Goal: Task Accomplishment & Management: Use online tool/utility

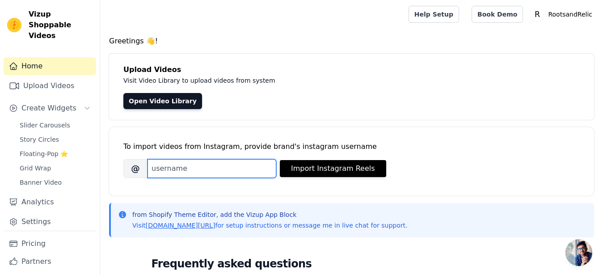
click at [197, 169] on input "Brand's Instagram Username" at bounding box center [212, 168] width 129 height 19
click at [191, 165] on input "Brand's Instagram Username" at bounding box center [212, 168] width 129 height 19
type input "rootsandrelic"
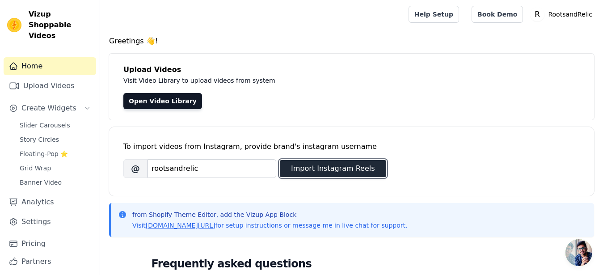
click at [314, 169] on button "Import Instagram Reels" at bounding box center [333, 168] width 106 height 17
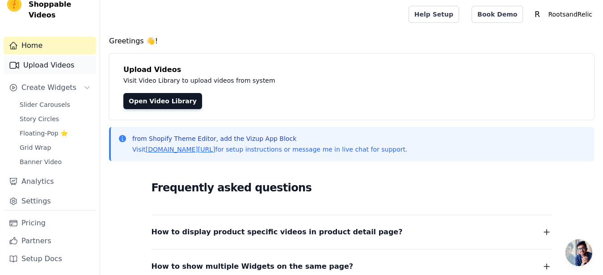
click at [69, 65] on link "Upload Videos" at bounding box center [50, 65] width 93 height 18
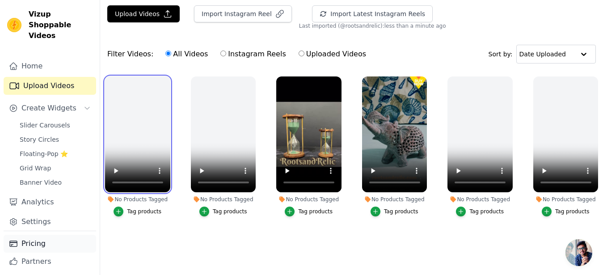
scroll to position [21, 0]
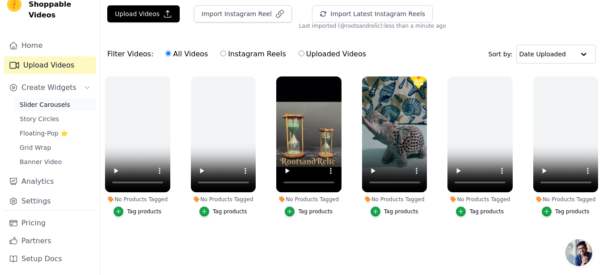
click at [55, 103] on span "Slider Carousels" at bounding box center [45, 104] width 51 height 9
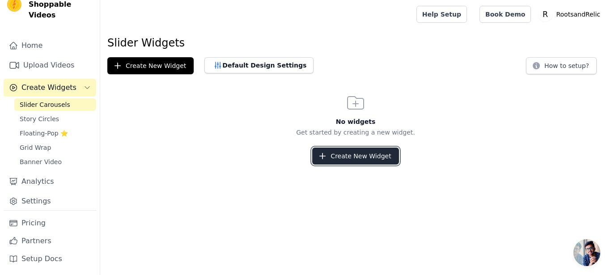
click at [365, 156] on button "Create New Widget" at bounding box center [355, 156] width 86 height 17
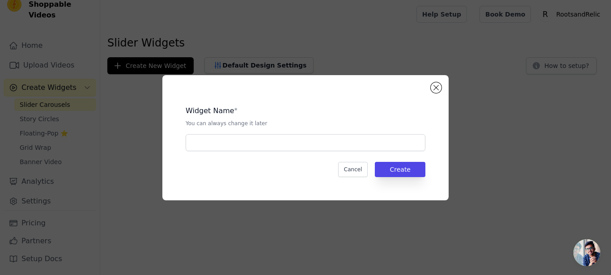
scroll to position [21, 0]
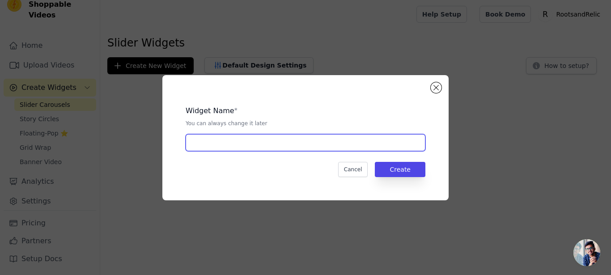
click at [356, 146] on input "text" at bounding box center [306, 142] width 240 height 17
type input "THIRD"
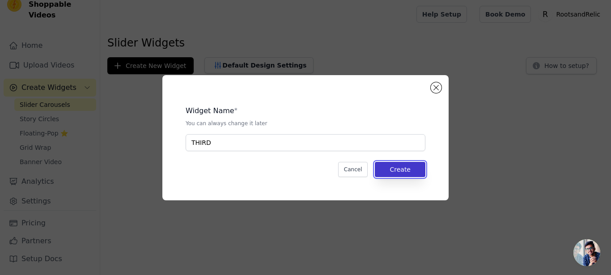
click at [405, 171] on button "Create" at bounding box center [400, 169] width 51 height 15
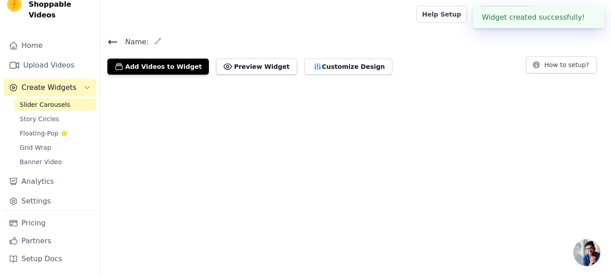
scroll to position [21, 0]
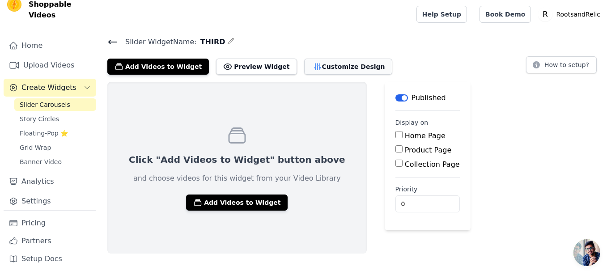
click at [345, 67] on button "Customize Design" at bounding box center [348, 67] width 88 height 16
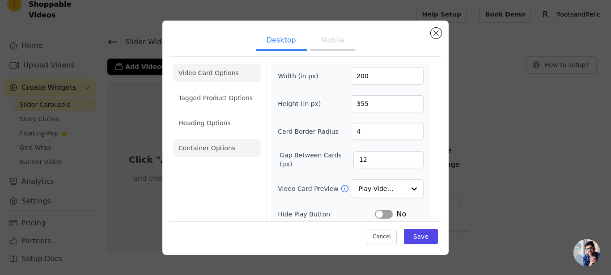
click at [215, 148] on li "Container Options" at bounding box center [217, 148] width 88 height 18
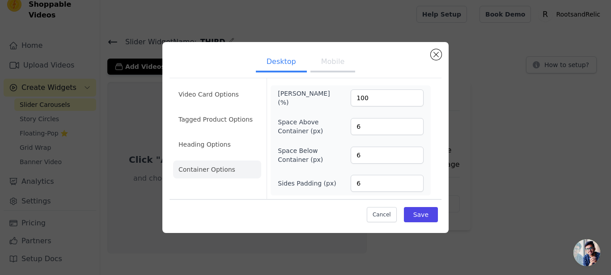
click at [327, 64] on button "Mobile" at bounding box center [332, 63] width 45 height 20
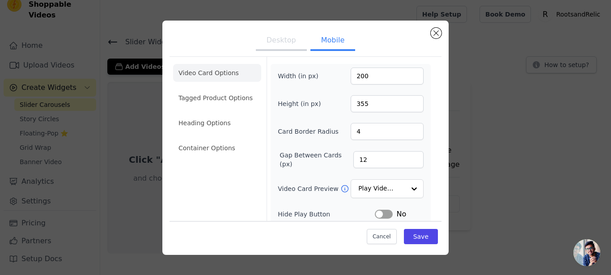
click at [296, 40] on button "Desktop" at bounding box center [281, 41] width 51 height 20
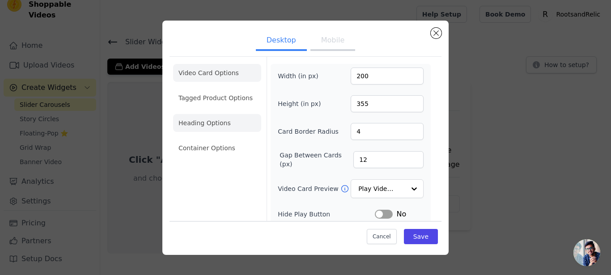
click at [207, 120] on li "Heading Options" at bounding box center [217, 123] width 88 height 18
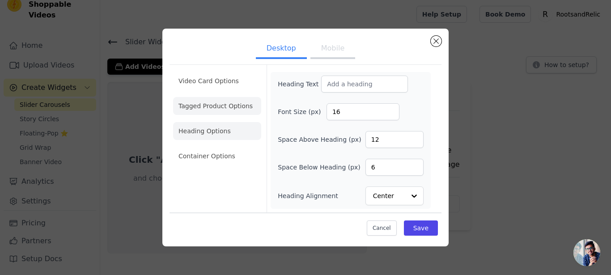
click at [209, 106] on li "Tagged Product Options" at bounding box center [217, 106] width 88 height 18
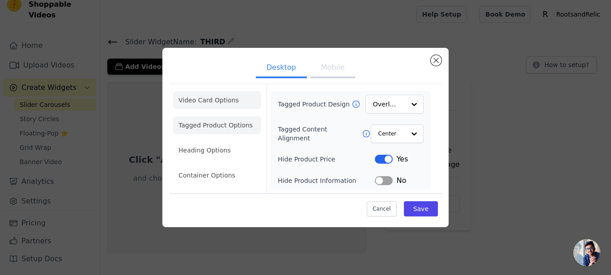
click at [211, 101] on li "Video Card Options" at bounding box center [217, 100] width 88 height 18
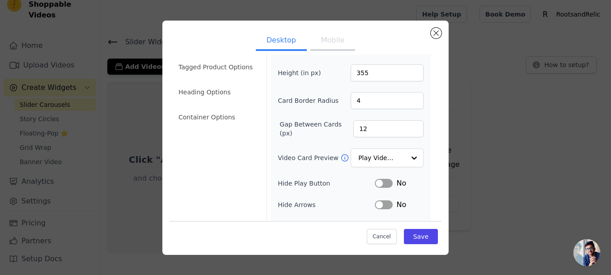
scroll to position [0, 0]
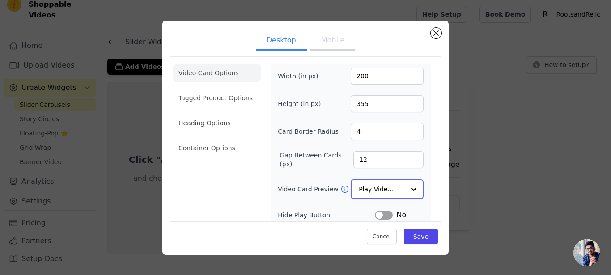
click at [364, 187] on input "Video Card Preview" at bounding box center [382, 189] width 46 height 18
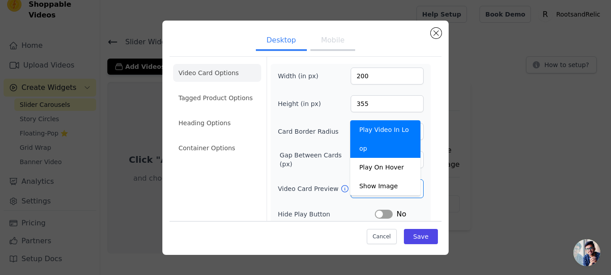
click at [293, 175] on div "Width (in px) 200 Height (in px) 355 Card Border Radius 4 Gap Between Cards (px…" at bounding box center [351, 201] width 146 height 266
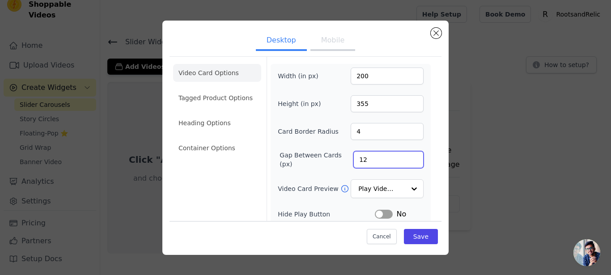
click at [365, 164] on input "12" at bounding box center [388, 159] width 70 height 17
click at [364, 128] on input "4" at bounding box center [387, 131] width 73 height 17
drag, startPoint x: 372, startPoint y: 76, endPoint x: 324, endPoint y: 74, distance: 47.9
click at [351, 74] on input "200" at bounding box center [387, 76] width 73 height 17
type input "400"
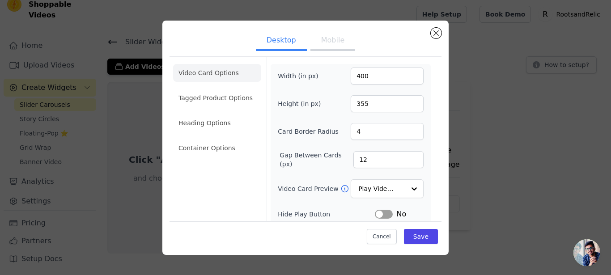
click at [331, 85] on div "Width (in px) 400 Height (in px) 355 Card Border Radius 4 Gap Between Cards (px…" at bounding box center [351, 201] width 146 height 266
click at [415, 239] on button "Save" at bounding box center [421, 236] width 34 height 15
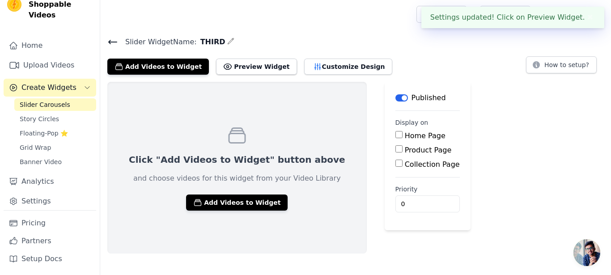
scroll to position [21, 0]
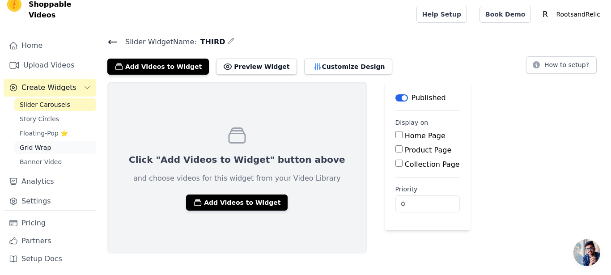
click at [43, 151] on span "Grid Wrap" at bounding box center [35, 147] width 31 height 9
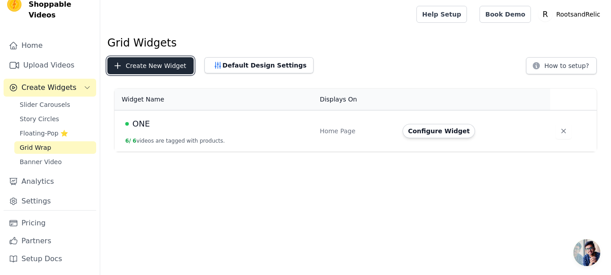
click at [145, 67] on button "Create New Widget" at bounding box center [150, 65] width 86 height 17
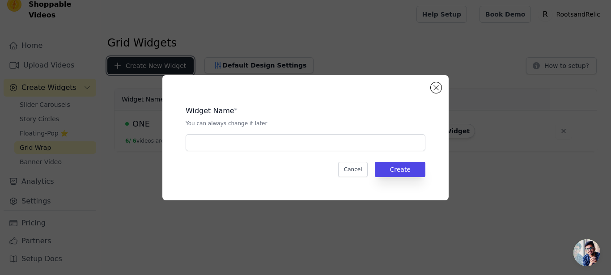
scroll to position [21, 0]
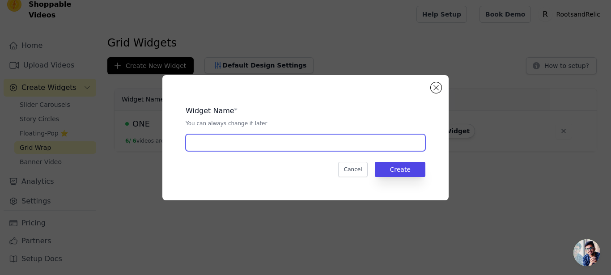
click at [297, 149] on input "text" at bounding box center [306, 142] width 240 height 17
type input "FOURD"
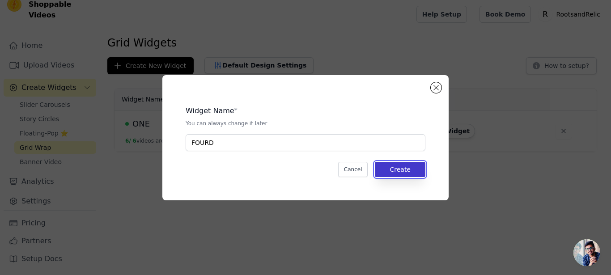
click at [410, 168] on button "Create" at bounding box center [400, 169] width 51 height 15
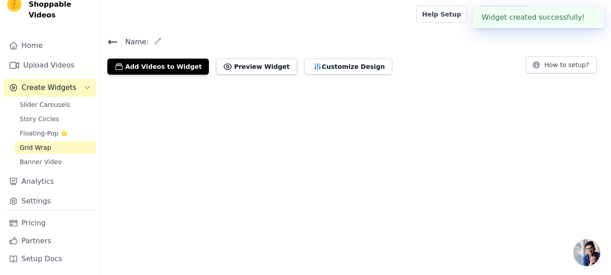
scroll to position [21, 0]
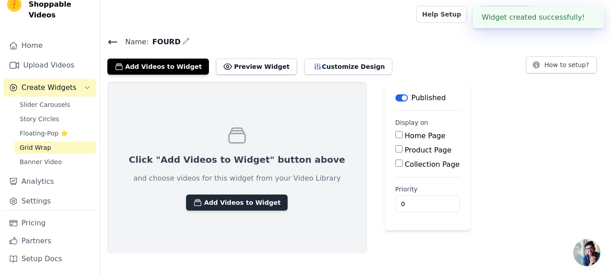
click at [231, 199] on button "Add Videos to Widget" at bounding box center [236, 202] width 101 height 16
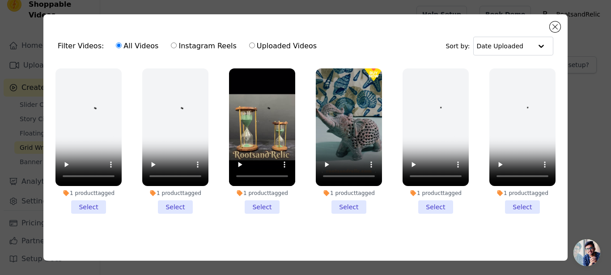
click at [256, 202] on li "1 product tagged Select" at bounding box center [262, 140] width 66 height 145
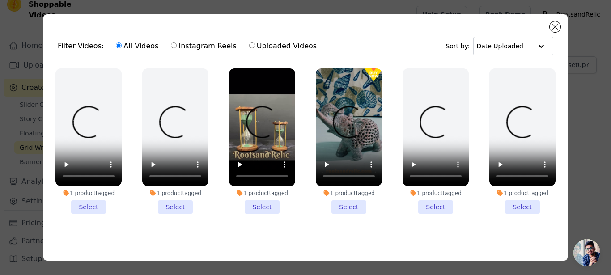
click at [0, 0] on input "1 product tagged Select" at bounding box center [0, 0] width 0 height 0
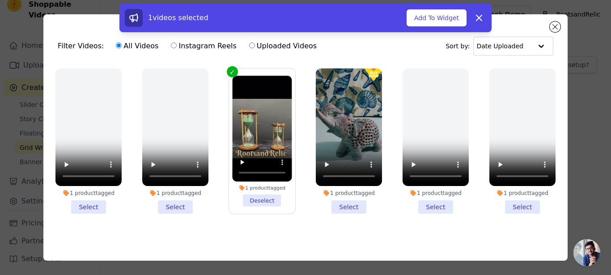
click at [343, 204] on li "1 product tagged Select" at bounding box center [349, 140] width 66 height 145
click at [0, 0] on input "1 product tagged Select" at bounding box center [0, 0] width 0 height 0
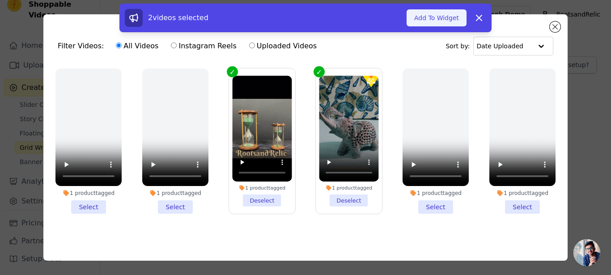
click at [440, 15] on button "Add To Widget" at bounding box center [436, 17] width 60 height 17
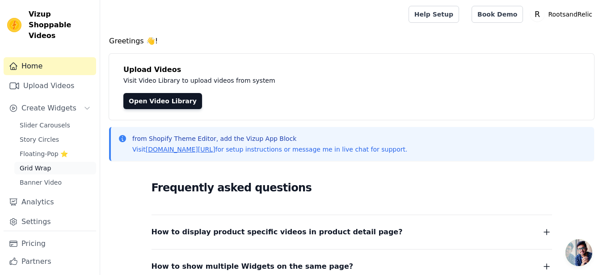
click at [46, 169] on span "Grid Wrap" at bounding box center [35, 168] width 31 height 9
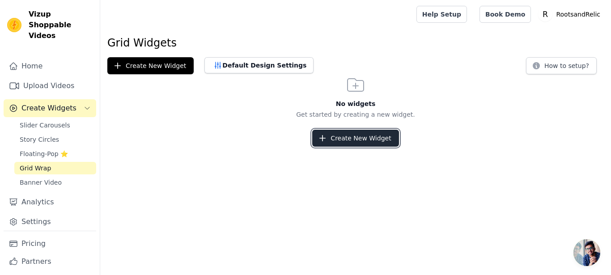
click at [353, 138] on button "Create New Widget" at bounding box center [355, 138] width 86 height 17
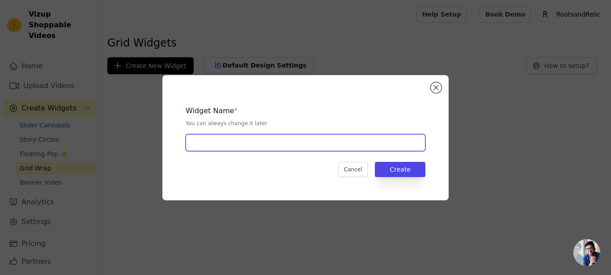
click at [331, 140] on input "text" at bounding box center [306, 142] width 240 height 17
type input "1"
type input "ONE"
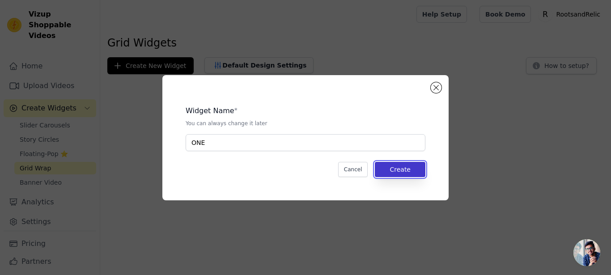
click at [405, 171] on button "Create" at bounding box center [400, 169] width 51 height 15
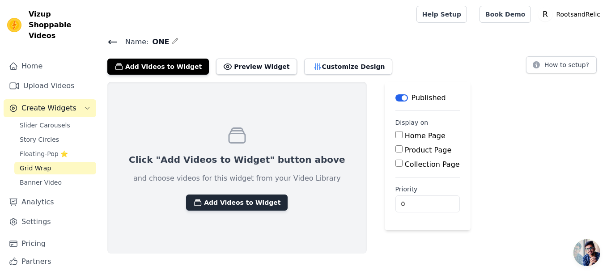
click at [212, 204] on button "Add Videos to Widget" at bounding box center [236, 202] width 101 height 16
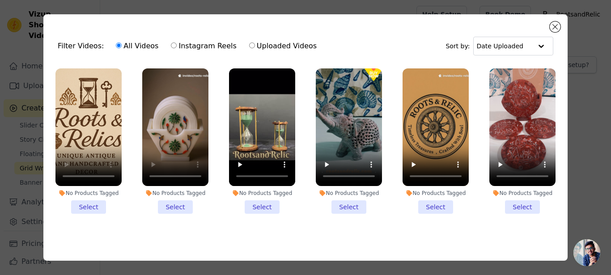
click at [96, 200] on li "No Products Tagged Select" at bounding box center [88, 140] width 66 height 145
click at [0, 0] on input "No Products Tagged Select" at bounding box center [0, 0] width 0 height 0
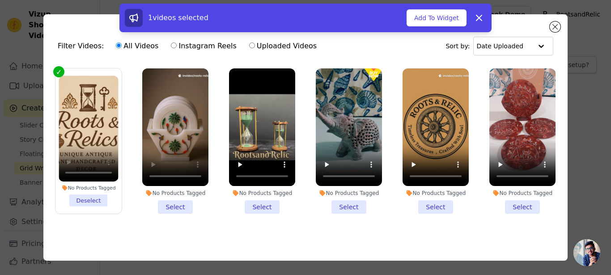
click at [174, 206] on li "No Products Tagged Select" at bounding box center [175, 140] width 66 height 145
click at [0, 0] on input "No Products Tagged Select" at bounding box center [0, 0] width 0 height 0
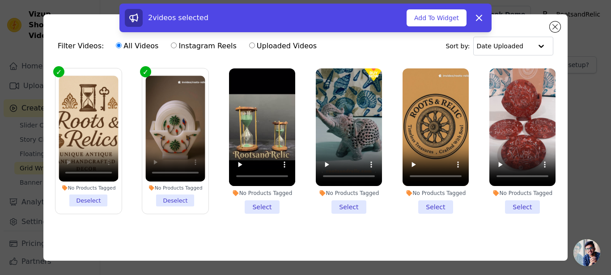
click at [261, 203] on li "No Products Tagged Select" at bounding box center [262, 140] width 66 height 145
click at [0, 0] on input "No Products Tagged Select" at bounding box center [0, 0] width 0 height 0
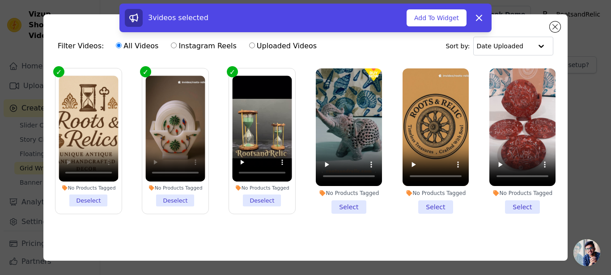
click at [345, 205] on li "No Products Tagged Select" at bounding box center [349, 140] width 66 height 145
click at [0, 0] on input "No Products Tagged Select" at bounding box center [0, 0] width 0 height 0
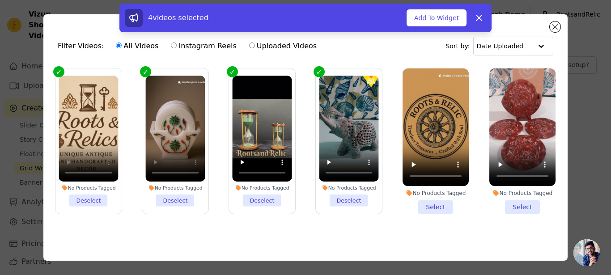
click at [425, 201] on li "No Products Tagged Select" at bounding box center [435, 140] width 66 height 145
click at [0, 0] on input "No Products Tagged Select" at bounding box center [0, 0] width 0 height 0
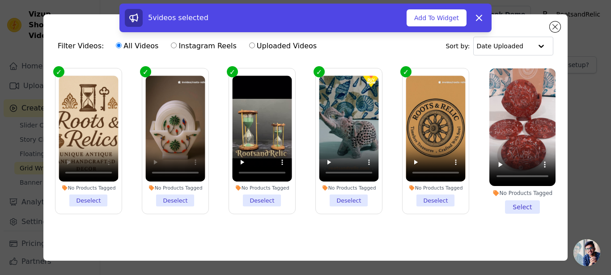
click at [523, 203] on li "No Products Tagged Select" at bounding box center [522, 140] width 66 height 145
click at [0, 0] on input "No Products Tagged Select" at bounding box center [0, 0] width 0 height 0
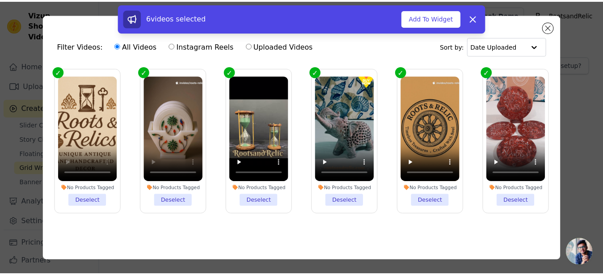
scroll to position [17, 0]
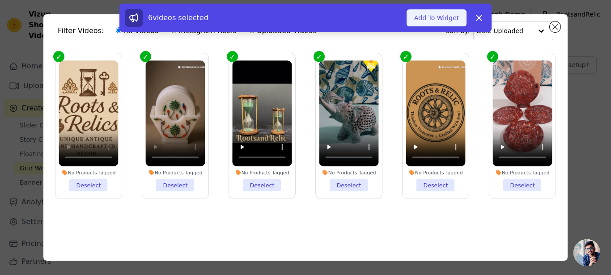
click at [442, 18] on button "Add To Widget" at bounding box center [436, 17] width 60 height 17
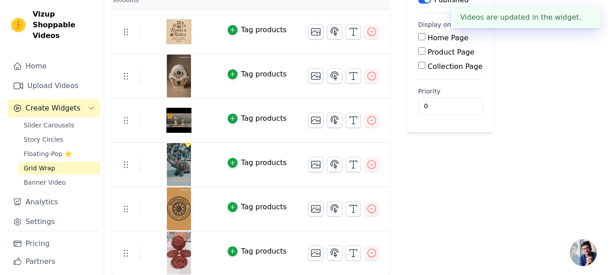
scroll to position [0, 0]
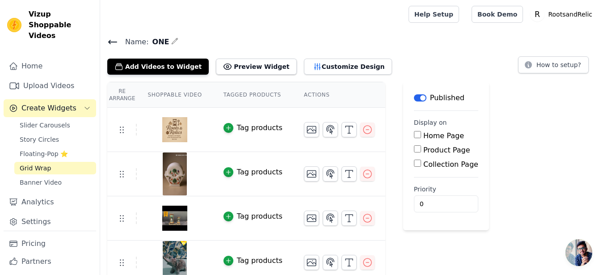
click at [414, 134] on input "Home Page" at bounding box center [417, 134] width 7 height 7
checkbox input "true"
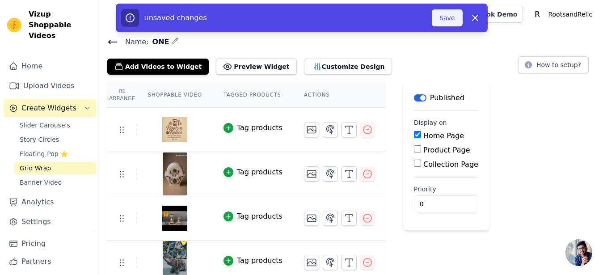
click at [450, 17] on button "Save" at bounding box center [447, 17] width 30 height 17
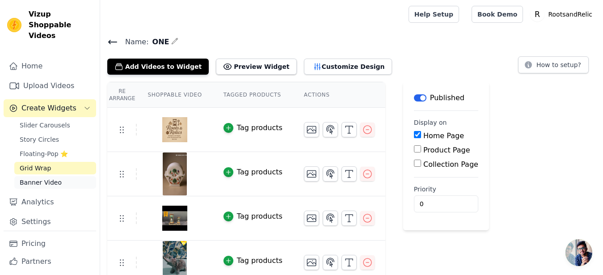
click at [51, 186] on span "Banner Video" at bounding box center [41, 182] width 42 height 9
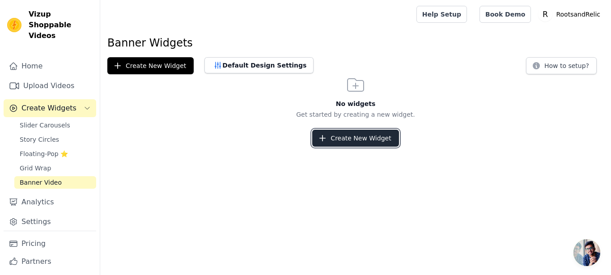
click at [355, 138] on button "Create New Widget" at bounding box center [355, 138] width 86 height 17
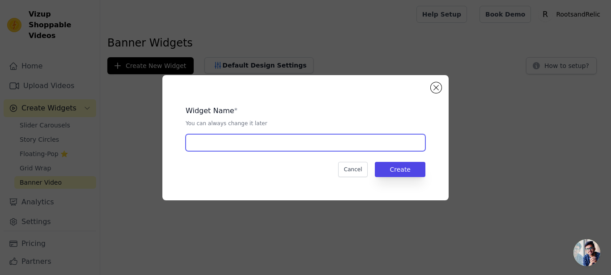
click at [227, 144] on input "text" at bounding box center [306, 142] width 240 height 17
type input "SECOND"
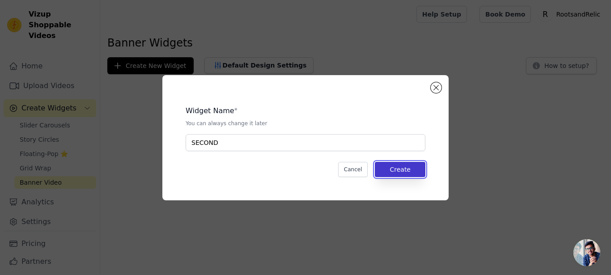
click at [409, 173] on button "Create" at bounding box center [400, 169] width 51 height 15
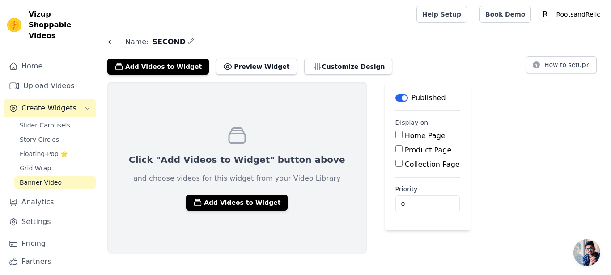
click at [405, 135] on label "Home Page" at bounding box center [425, 135] width 41 height 8
click at [395, 135] on input "Home Page" at bounding box center [398, 134] width 7 height 7
checkbox input "true"
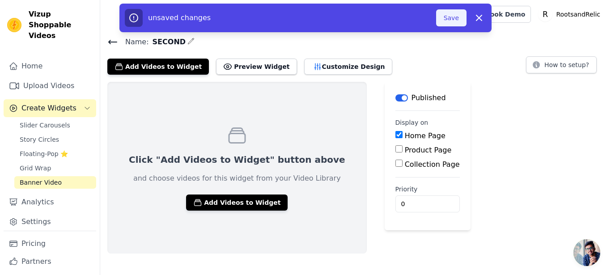
click at [452, 17] on button "Save" at bounding box center [451, 17] width 30 height 17
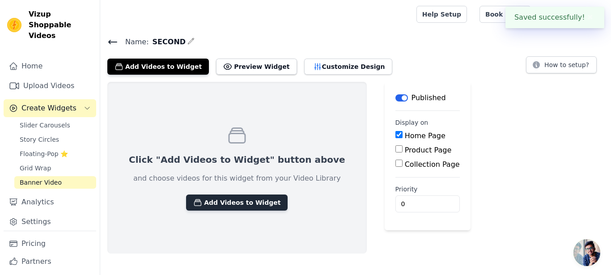
click at [222, 199] on button "Add Videos to Widget" at bounding box center [236, 202] width 101 height 16
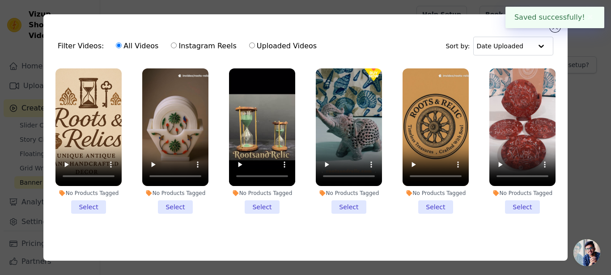
click at [82, 207] on li "No Products Tagged Select" at bounding box center [88, 140] width 66 height 145
click at [0, 0] on input "No Products Tagged Select" at bounding box center [0, 0] width 0 height 0
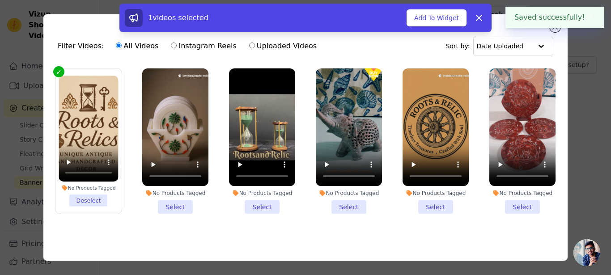
click at [180, 205] on li "No Products Tagged Select" at bounding box center [175, 140] width 66 height 145
click at [0, 0] on input "No Products Tagged Select" at bounding box center [0, 0] width 0 height 0
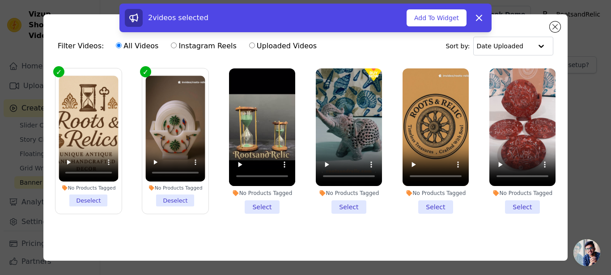
click at [261, 205] on li "No Products Tagged Select" at bounding box center [262, 140] width 66 height 145
click at [0, 0] on input "No Products Tagged Select" at bounding box center [0, 0] width 0 height 0
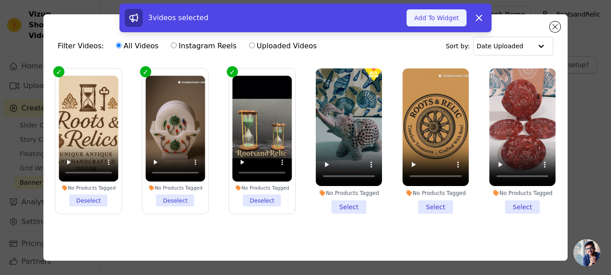
click at [442, 16] on button "Add To Widget" at bounding box center [436, 17] width 60 height 17
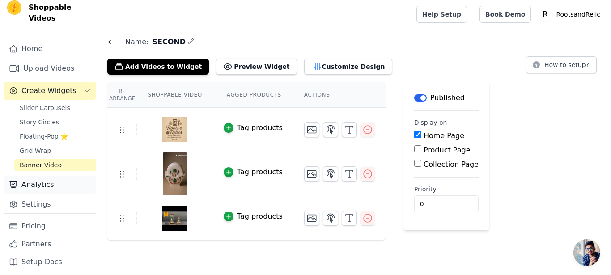
scroll to position [21, 0]
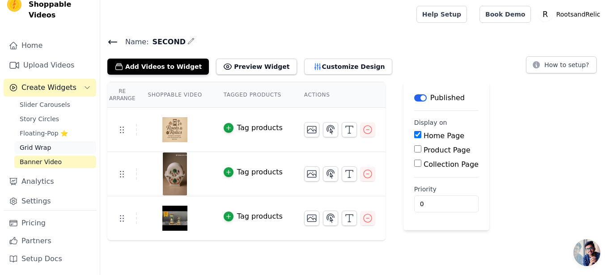
click at [32, 147] on span "Grid Wrap" at bounding box center [35, 147] width 31 height 9
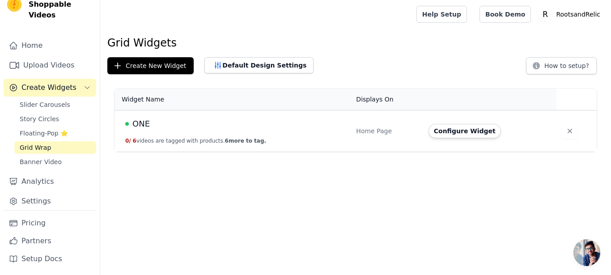
click at [178, 141] on button "0 / 6 videos are tagged with products. 6 more to tag." at bounding box center [195, 140] width 141 height 7
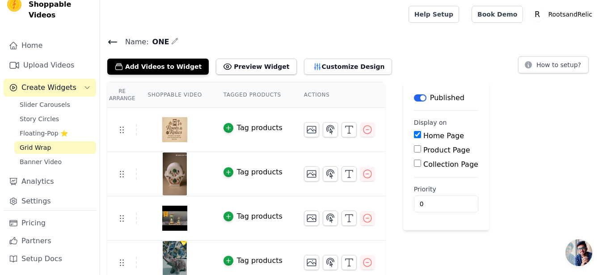
click at [249, 130] on div "Tag products" at bounding box center [260, 128] width 46 height 11
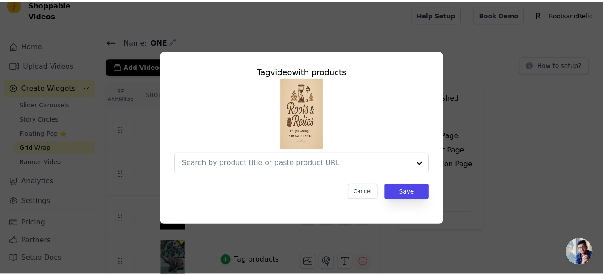
scroll to position [21, 0]
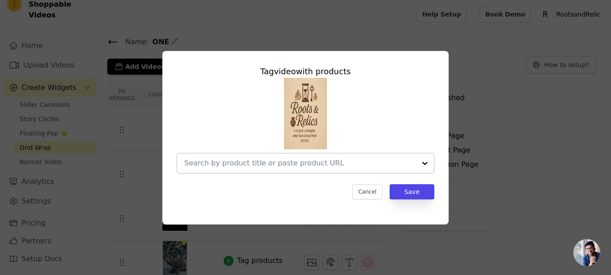
click at [419, 161] on div at bounding box center [425, 163] width 18 height 20
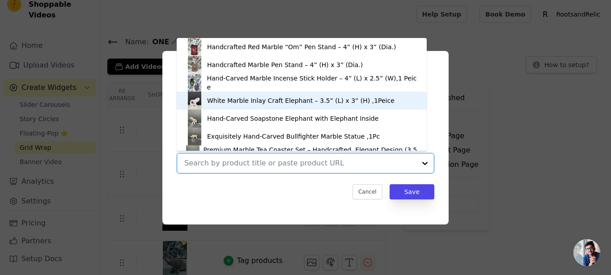
click at [224, 99] on div "White Marble Inlay Craft Elephant – 3.5” (L) x 3” (H) ,1Peice" at bounding box center [300, 100] width 187 height 9
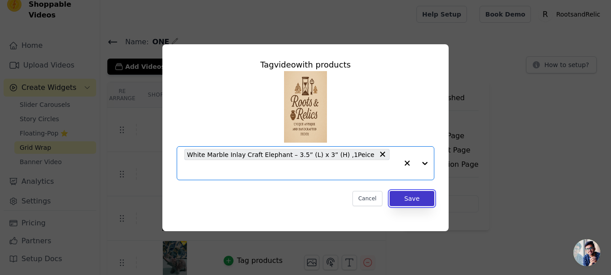
click at [419, 191] on button "Save" at bounding box center [411, 198] width 45 height 15
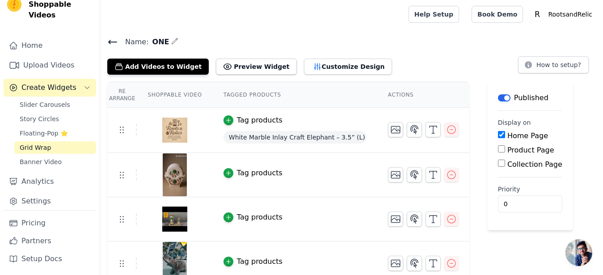
click at [237, 175] on div "Tag products" at bounding box center [260, 173] width 46 height 11
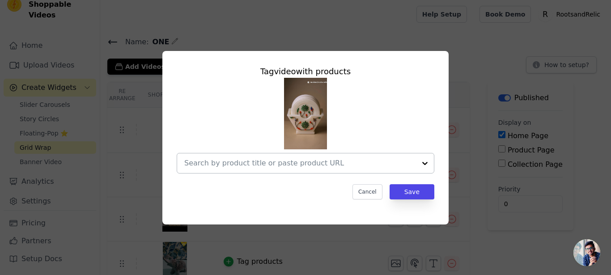
click at [326, 163] on input "text" at bounding box center [300, 163] width 232 height 11
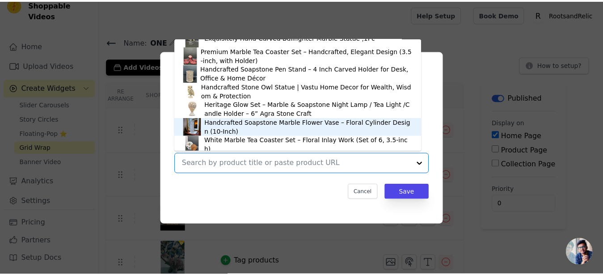
scroll to position [113, 0]
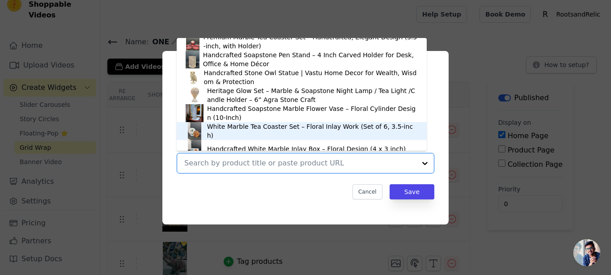
click at [228, 132] on div "White Marble Tea Coaster Set – Floral Inlay Work (Set of 6, 3.5-inch)" at bounding box center [312, 131] width 211 height 18
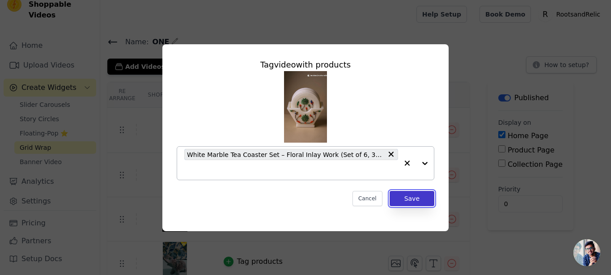
click at [410, 193] on button "Save" at bounding box center [411, 198] width 45 height 15
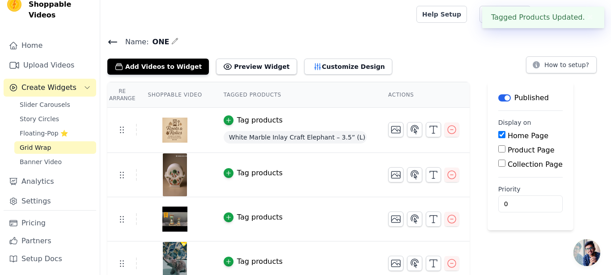
scroll to position [21, 0]
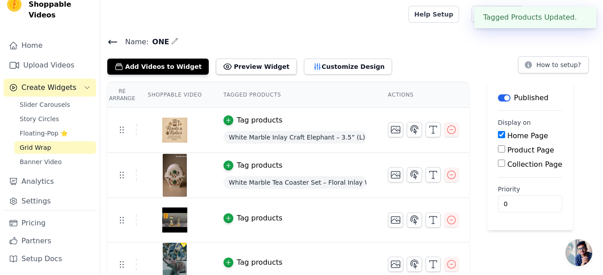
click at [243, 216] on div "Tag products" at bounding box center [260, 218] width 46 height 11
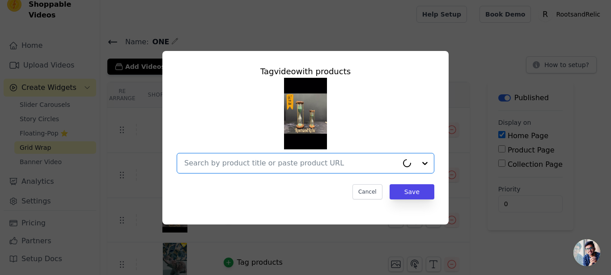
click at [287, 161] on input "text" at bounding box center [291, 163] width 214 height 11
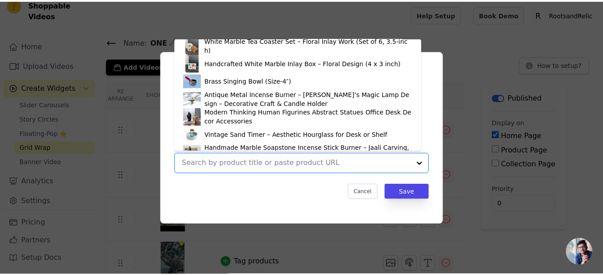
scroll to position [225, 0]
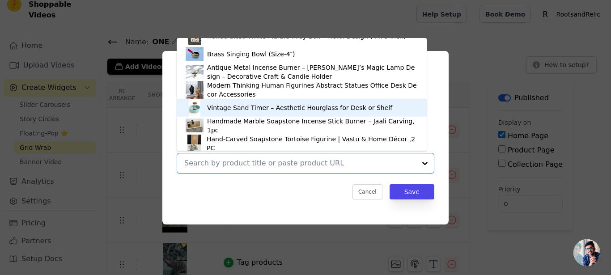
click at [243, 105] on div "Vintage Sand Timer – Aesthetic Hourglass for Desk or Shelf" at bounding box center [299, 107] width 185 height 9
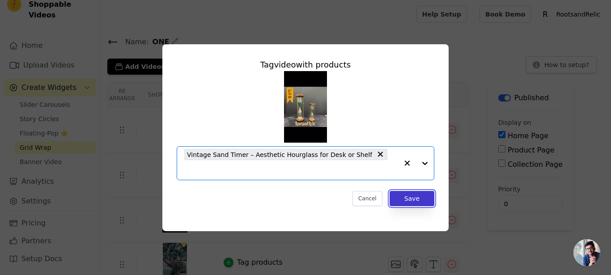
click at [415, 192] on button "Save" at bounding box center [411, 198] width 45 height 15
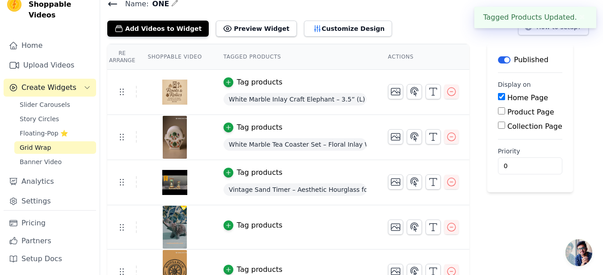
scroll to position [91, 0]
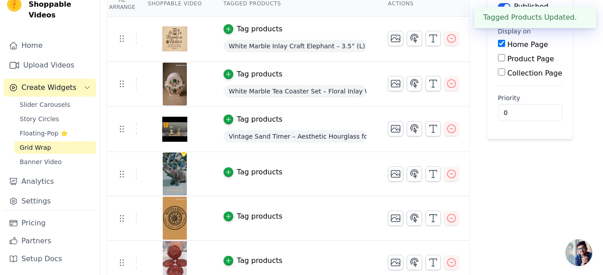
click at [247, 176] on div "Tag products" at bounding box center [260, 172] width 46 height 11
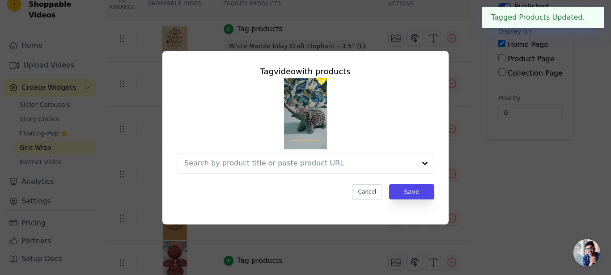
scroll to position [21, 0]
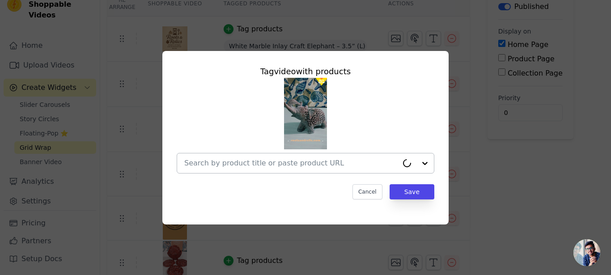
click at [300, 165] on input "text" at bounding box center [291, 163] width 214 height 11
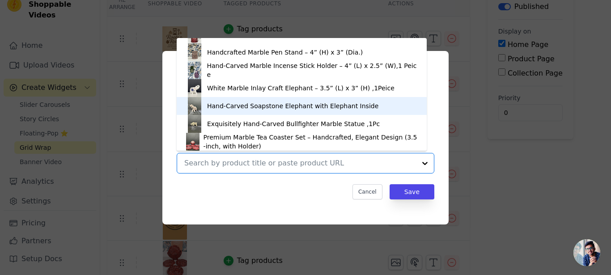
scroll to position [248, 0]
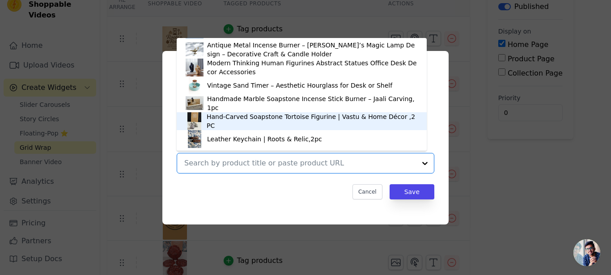
click at [211, 123] on div "Hand-Carved Soapstone Tortoise Figurine | Vastu & Home Décor ,2PC" at bounding box center [312, 121] width 211 height 18
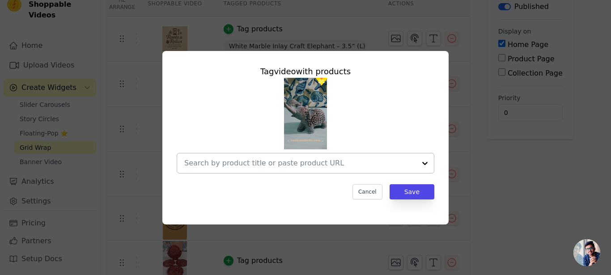
click at [416, 164] on div at bounding box center [425, 163] width 18 height 20
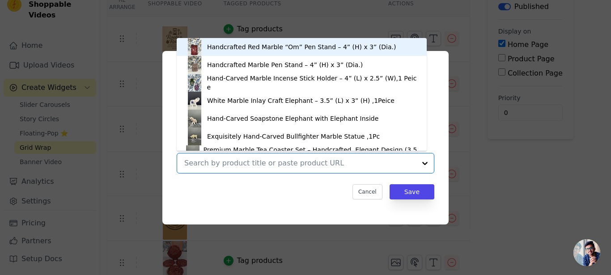
scroll to position [13, 0]
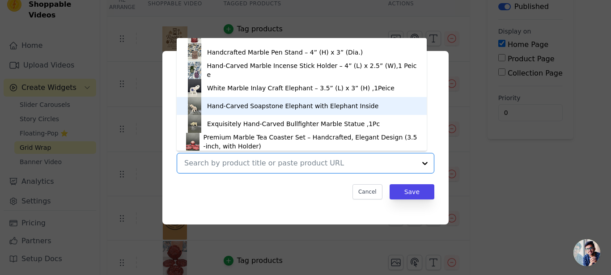
click at [230, 103] on div "Hand-Carved Soapstone Elephant with Elephant Inside" at bounding box center [292, 105] width 171 height 9
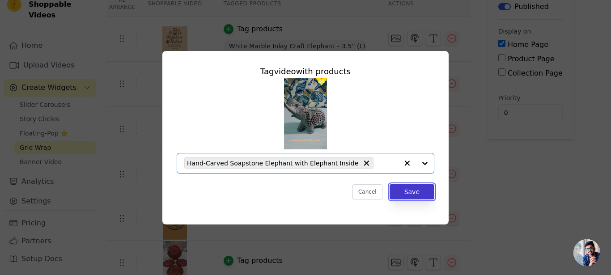
click at [427, 191] on button "Save" at bounding box center [411, 191] width 45 height 15
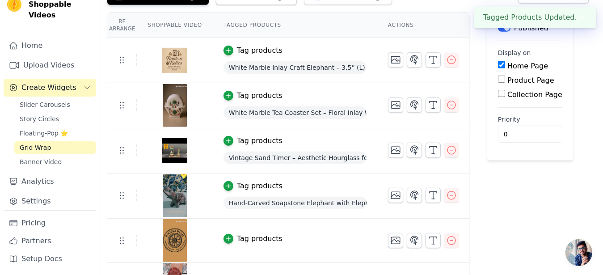
scroll to position [101, 0]
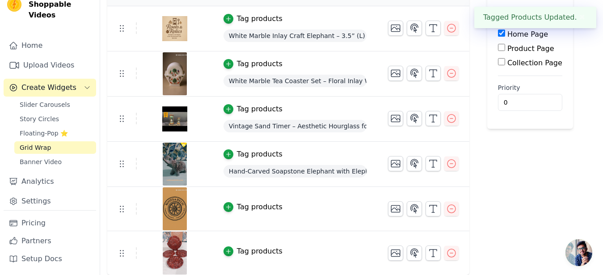
click at [243, 207] on div "Tag products" at bounding box center [260, 207] width 46 height 11
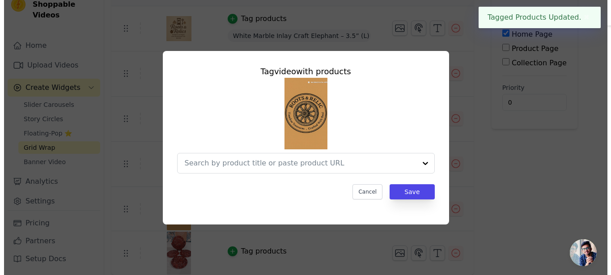
scroll to position [21, 0]
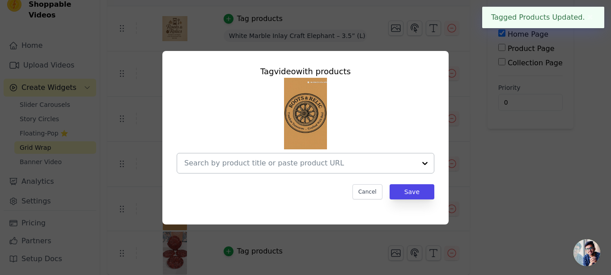
click at [388, 159] on input "text" at bounding box center [300, 163] width 232 height 11
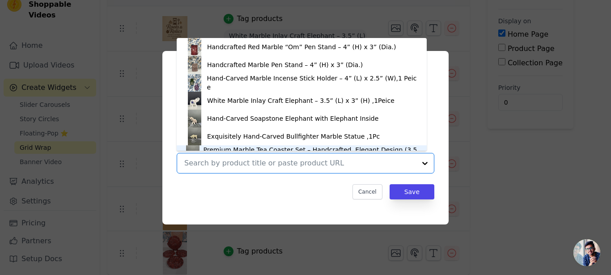
scroll to position [13, 0]
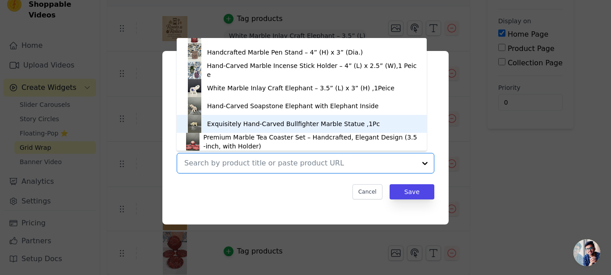
click at [212, 123] on div "Exquisitely Hand-Carved Bullfighter Marble Statue ,1Pc" at bounding box center [293, 123] width 173 height 9
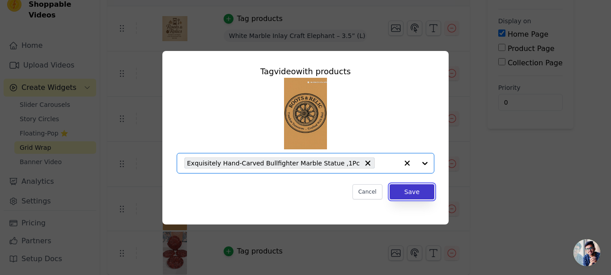
click at [417, 190] on button "Save" at bounding box center [411, 191] width 45 height 15
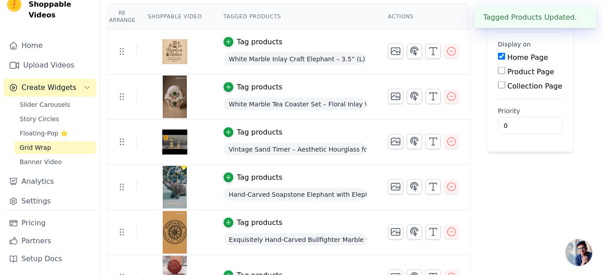
scroll to position [102, 0]
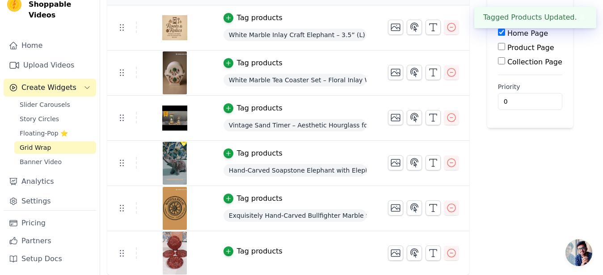
click at [244, 249] on div "Tag products" at bounding box center [260, 251] width 46 height 11
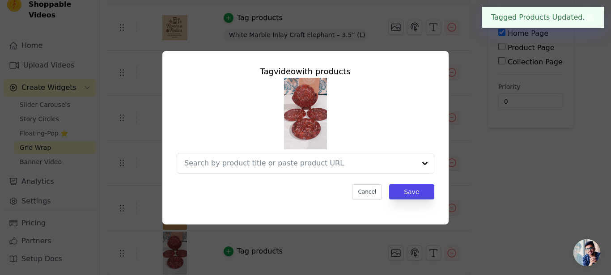
scroll to position [21, 0]
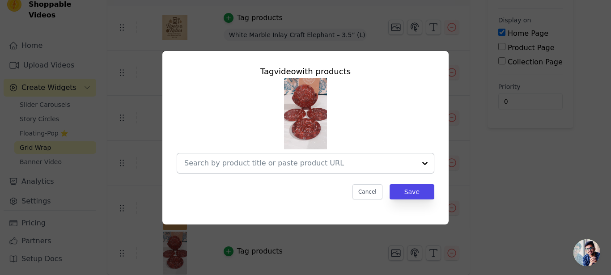
click at [303, 160] on input "text" at bounding box center [300, 163] width 232 height 11
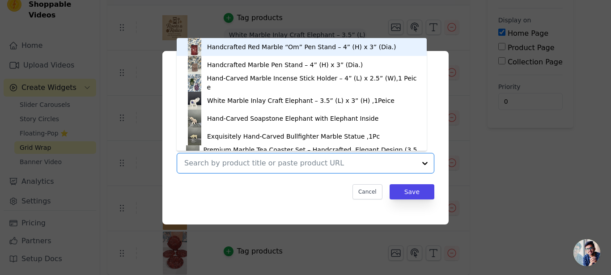
scroll to position [13, 0]
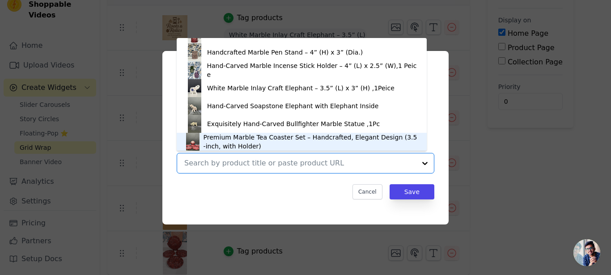
click at [211, 145] on div "Premium Marble Tea Coaster Set – Handcrafted, Elegant Design (3.5-inch, with Ho…" at bounding box center [310, 142] width 214 height 18
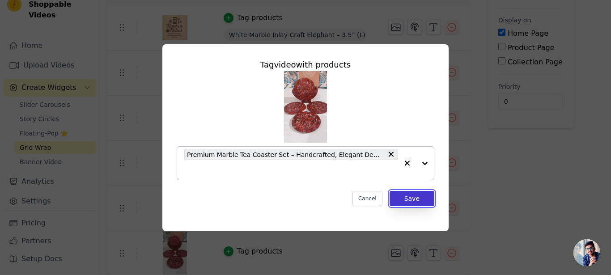
click at [418, 199] on button "Save" at bounding box center [411, 198] width 45 height 15
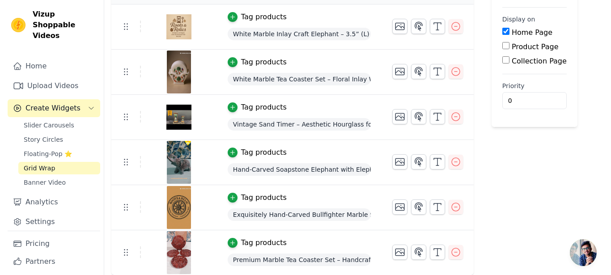
scroll to position [0, 0]
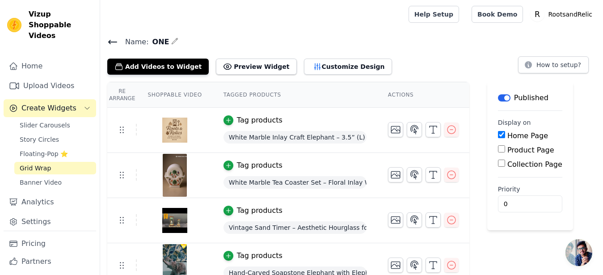
click at [47, 169] on span "Grid Wrap" at bounding box center [35, 168] width 31 height 9
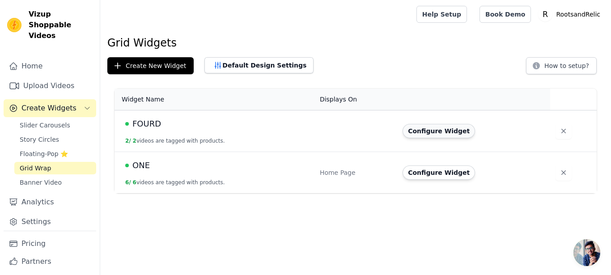
click at [443, 132] on button "Configure Widget" at bounding box center [438, 131] width 72 height 14
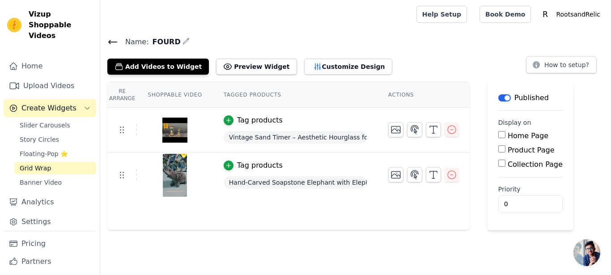
click at [498, 136] on input "Home Page" at bounding box center [501, 134] width 7 height 7
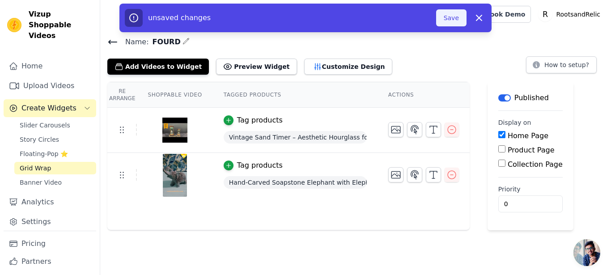
click at [450, 22] on button "Save" at bounding box center [451, 17] width 30 height 17
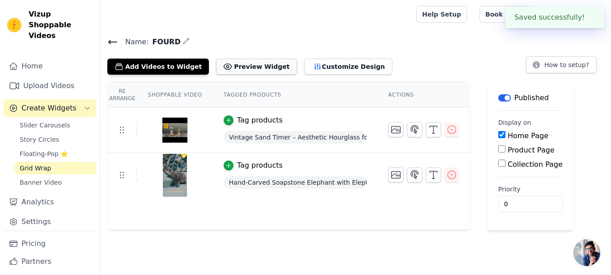
click at [251, 63] on button "Preview Widget" at bounding box center [256, 67] width 80 height 16
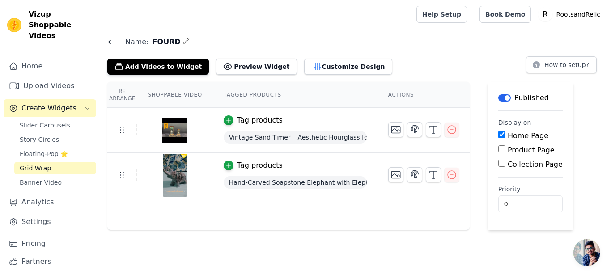
click at [498, 134] on input "Home Page" at bounding box center [501, 134] width 7 height 7
checkbox input "false"
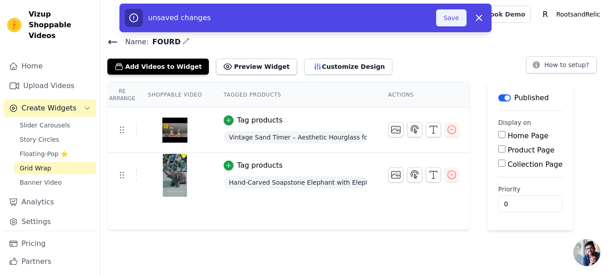
click at [453, 25] on button "Save" at bounding box center [451, 17] width 30 height 17
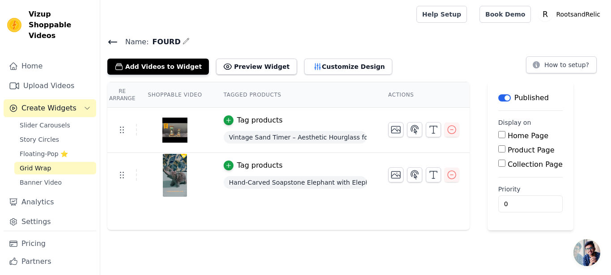
click at [262, 138] on span "Vintage Sand Timer – Aesthetic Hourglass for Desk or Shelf" at bounding box center [295, 137] width 143 height 13
click at [173, 124] on img at bounding box center [174, 130] width 25 height 43
click at [226, 121] on icon "button" at bounding box center [228, 120] width 4 height 4
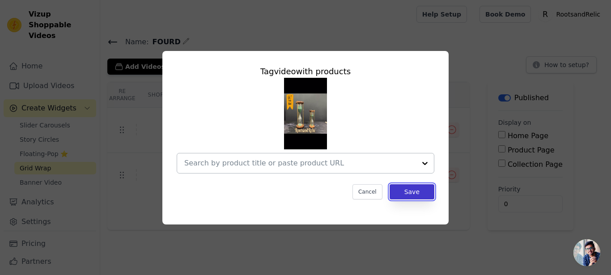
click at [424, 194] on button "Save" at bounding box center [411, 191] width 45 height 15
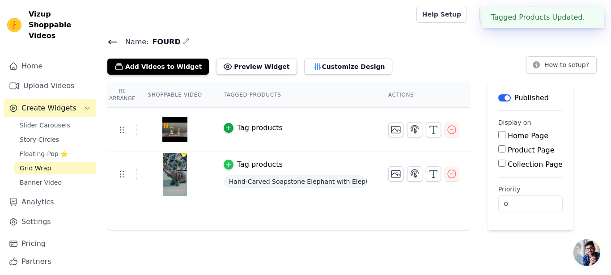
click at [225, 165] on icon "button" at bounding box center [228, 164] width 6 height 6
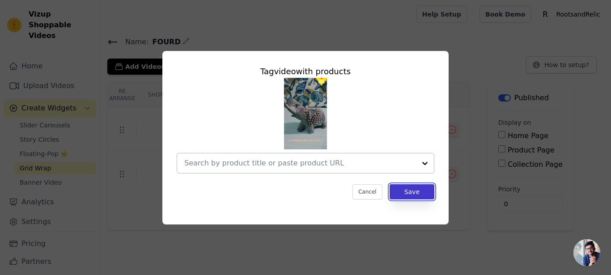
click at [402, 191] on button "Save" at bounding box center [411, 191] width 45 height 15
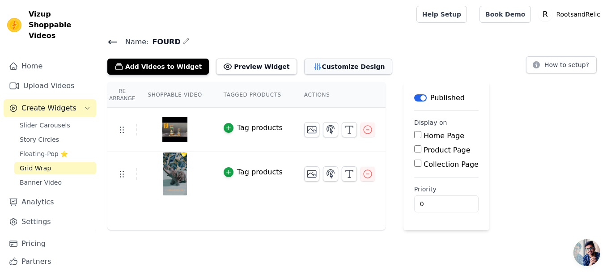
click at [318, 66] on button "Customize Design" at bounding box center [348, 67] width 88 height 16
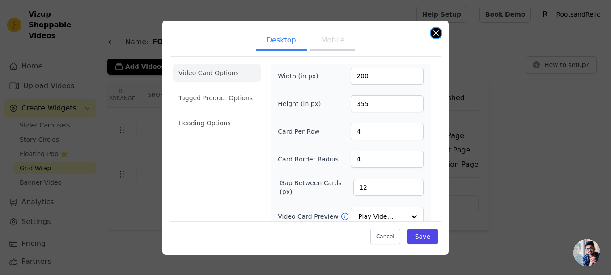
click at [435, 30] on button "Close modal" at bounding box center [436, 33] width 11 height 11
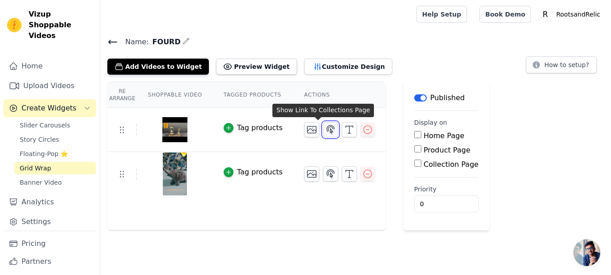
click at [325, 129] on icon "button" at bounding box center [330, 129] width 11 height 11
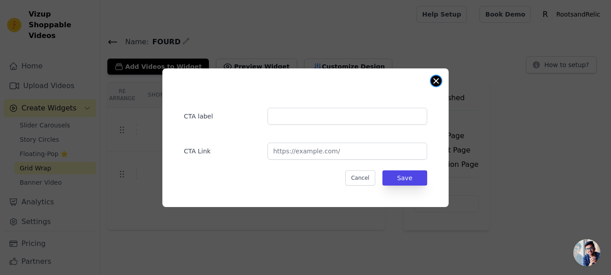
click at [437, 78] on button "Close modal" at bounding box center [436, 81] width 11 height 11
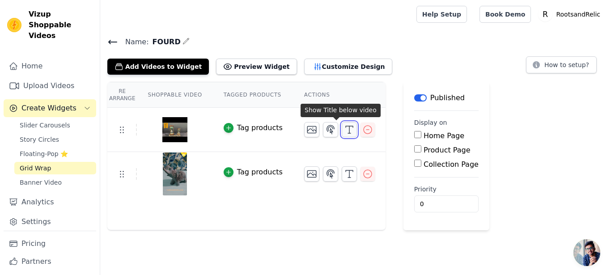
click at [344, 130] on icon "button" at bounding box center [349, 129] width 11 height 11
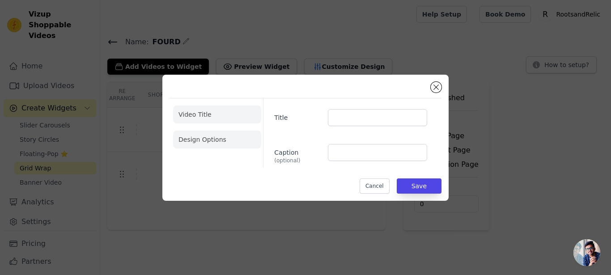
click at [195, 140] on li "Design Options" at bounding box center [217, 140] width 88 height 18
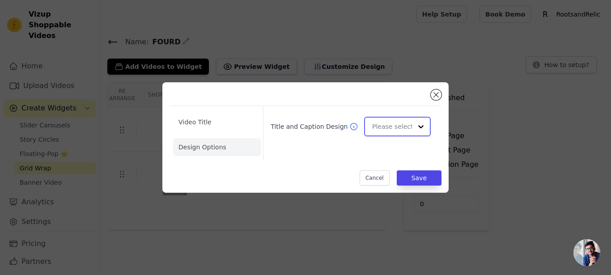
click at [399, 128] on input "Title and Caption Design" at bounding box center [392, 127] width 40 height 18
click at [206, 121] on li "Video Title" at bounding box center [217, 122] width 88 height 18
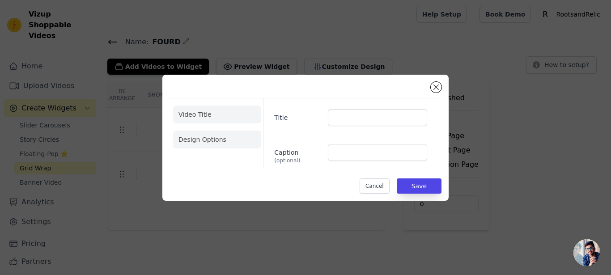
click at [189, 137] on li "Design Options" at bounding box center [217, 140] width 88 height 18
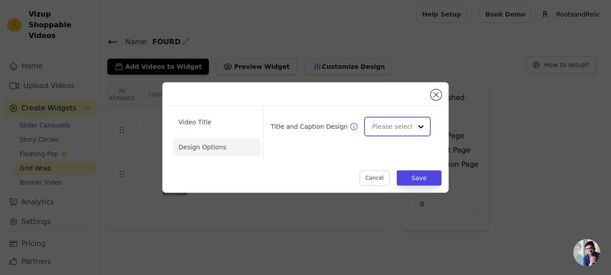
click at [410, 131] on input "Title and Caption Design" at bounding box center [392, 127] width 40 height 18
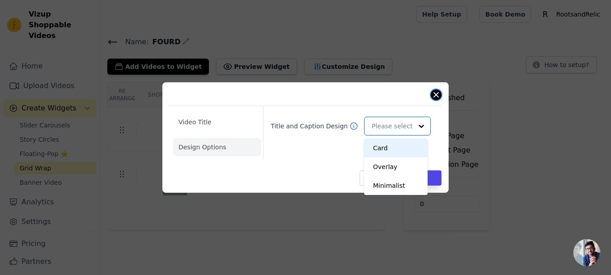
click at [439, 91] on button "Close modal" at bounding box center [436, 94] width 11 height 11
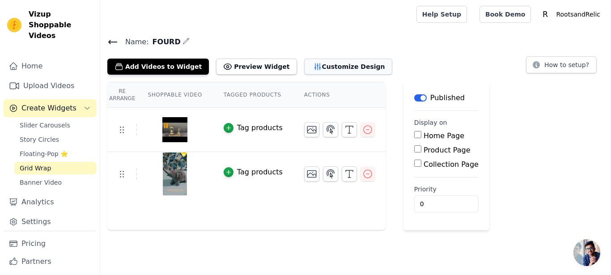
click at [320, 69] on button "Customize Design" at bounding box center [348, 67] width 88 height 16
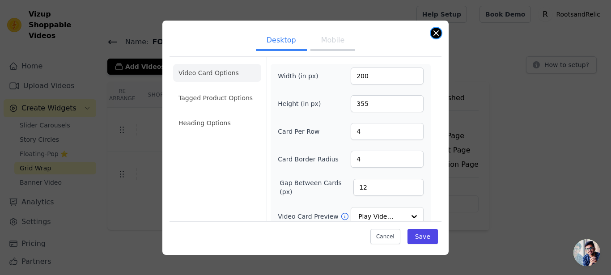
click at [436, 30] on button "Close modal" at bounding box center [436, 33] width 11 height 11
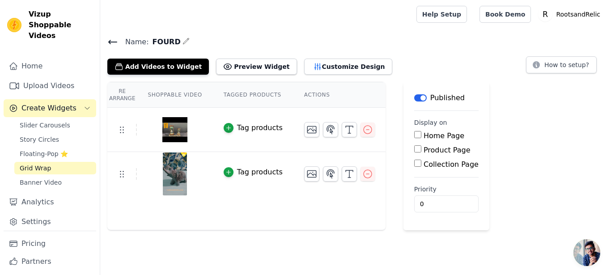
click at [185, 97] on th "Shoppable Video" at bounding box center [175, 94] width 76 height 25
click at [235, 95] on th "Tagged Products" at bounding box center [253, 94] width 80 height 25
click at [306, 95] on th "Actions" at bounding box center [339, 94] width 92 height 25
click at [122, 90] on th "Re Arrange" at bounding box center [122, 94] width 30 height 25
click at [595, 256] on span "Open chat" at bounding box center [586, 252] width 27 height 27
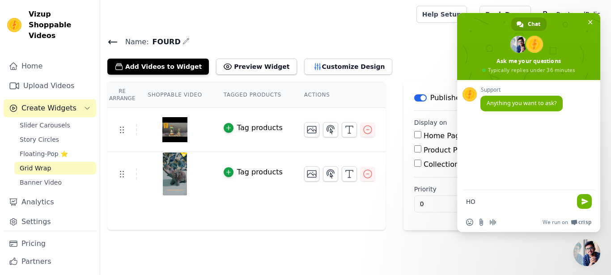
type textarea "H"
type textarea "Hi"
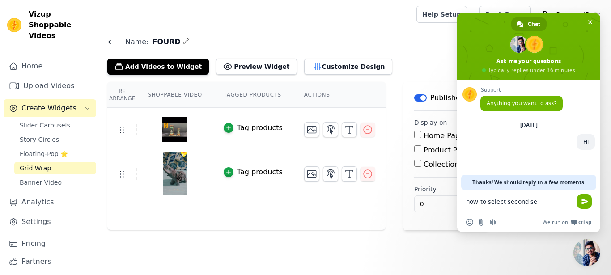
type textarea "how to select second set"
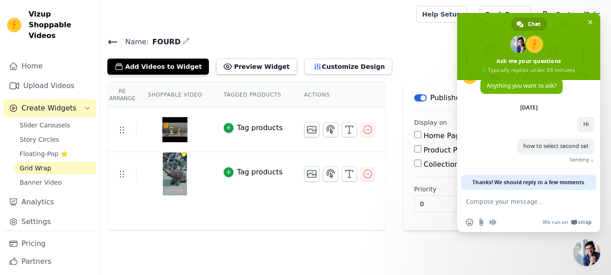
scroll to position [4, 0]
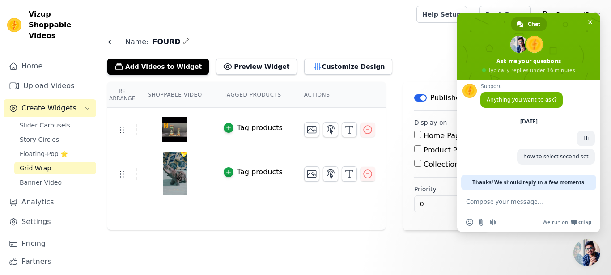
click at [396, 39] on h4 "Name: FOURD" at bounding box center [355, 42] width 496 height 12
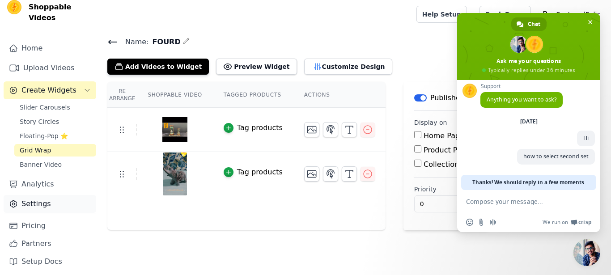
scroll to position [21, 0]
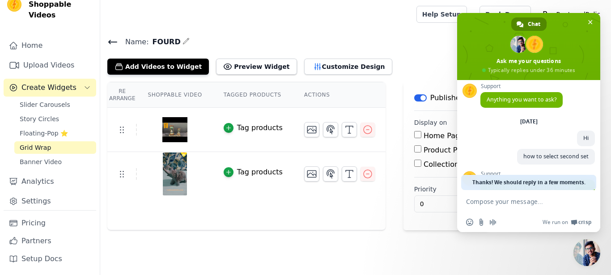
click at [533, 25] on span "Chat" at bounding box center [534, 23] width 13 height 13
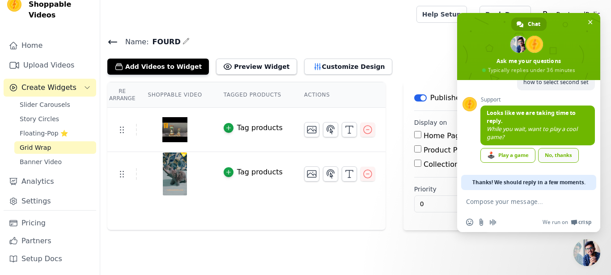
click at [550, 155] on div "No, thanks" at bounding box center [558, 155] width 41 height 15
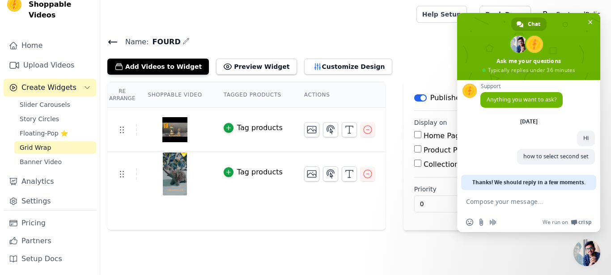
scroll to position [4, 0]
click at [594, 23] on span "Close chat" at bounding box center [589, 21] width 9 height 9
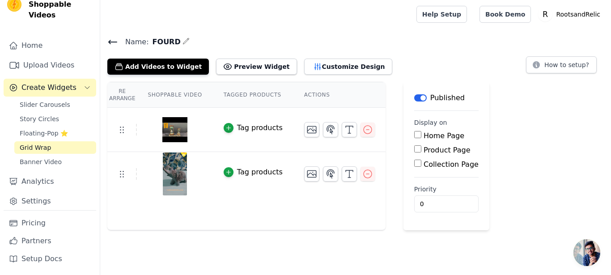
click at [414, 138] on input "Home Page" at bounding box center [417, 134] width 7 height 7
checkbox input "true"
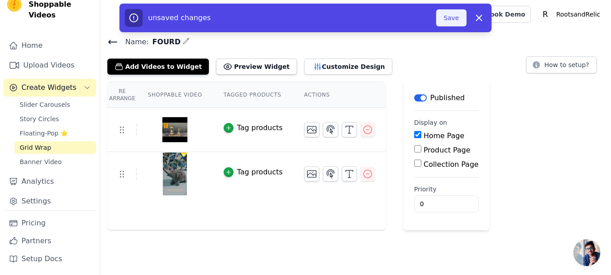
click at [452, 19] on button "Save" at bounding box center [451, 17] width 30 height 17
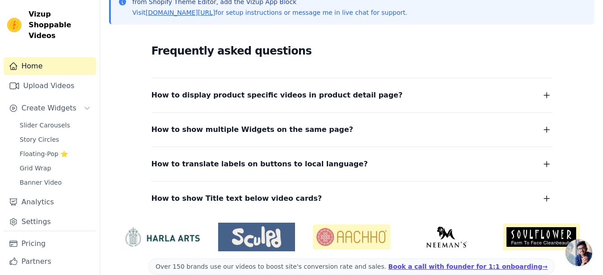
scroll to position [4, 0]
click at [541, 93] on icon "button" at bounding box center [546, 95] width 11 height 11
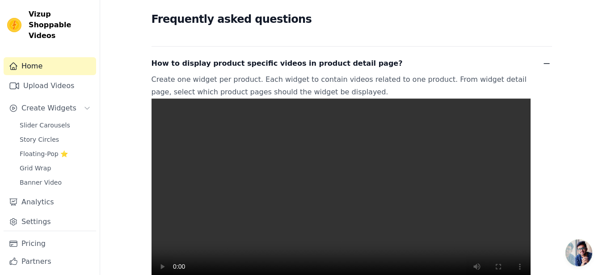
scroll to position [137, 0]
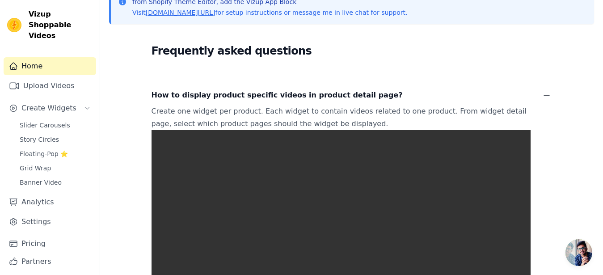
click at [544, 94] on icon "button" at bounding box center [546, 95] width 11 height 11
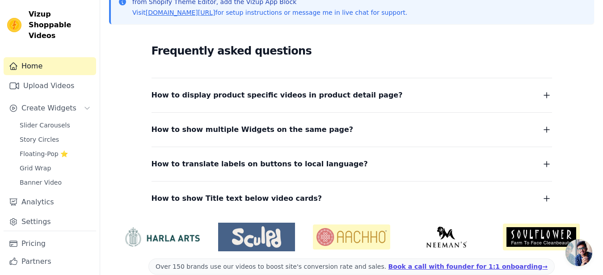
click at [547, 131] on icon "button" at bounding box center [546, 129] width 11 height 11
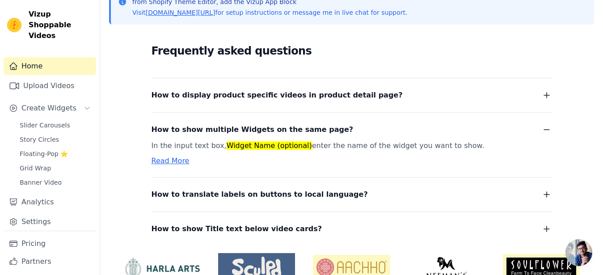
click at [178, 163] on link "Read More" at bounding box center [171, 160] width 38 height 8
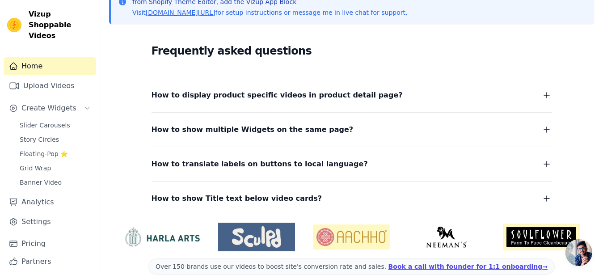
click at [550, 127] on icon "button" at bounding box center [546, 129] width 11 height 11
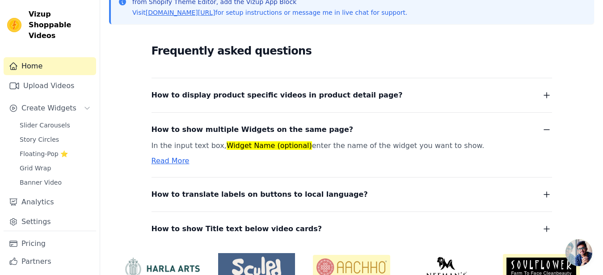
scroll to position [0, 0]
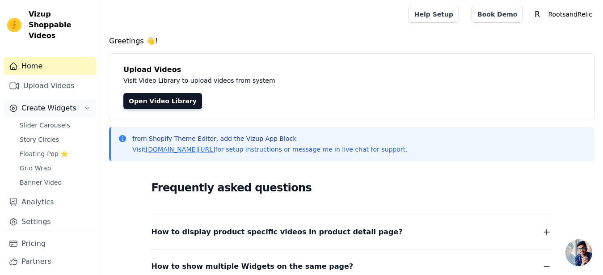
click at [45, 106] on span "Create Widgets" at bounding box center [48, 108] width 55 height 11
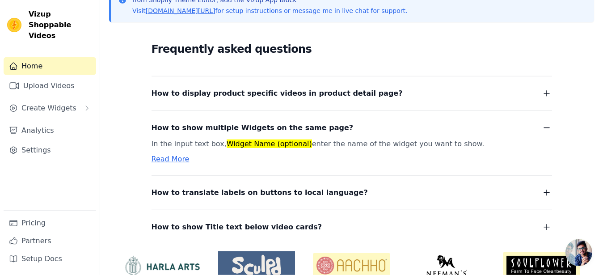
scroll to position [181, 0]
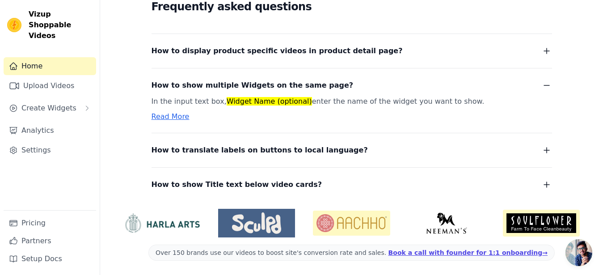
click at [569, 250] on span "Open chat" at bounding box center [579, 252] width 27 height 27
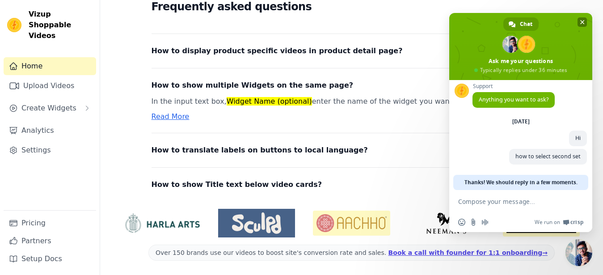
click at [583, 19] on span "Close chat" at bounding box center [582, 21] width 9 height 9
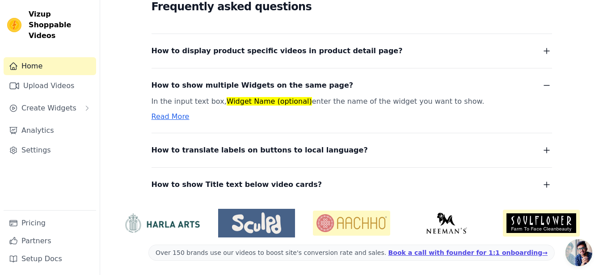
click at [545, 150] on icon "button" at bounding box center [546, 150] width 11 height 11
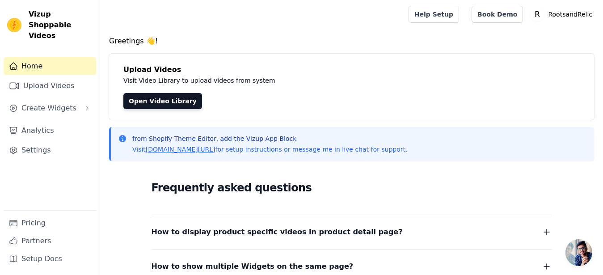
scroll to position [0, 0]
click at [81, 99] on button "Create Widgets" at bounding box center [50, 108] width 93 height 18
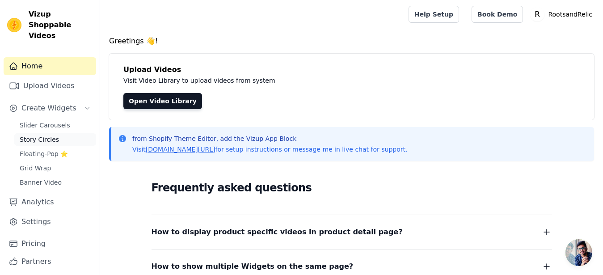
click at [63, 137] on link "Story Circles" at bounding box center [55, 139] width 82 height 13
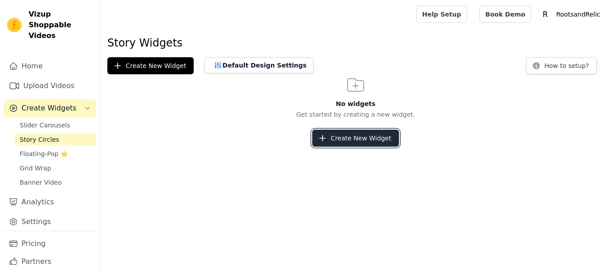
click at [362, 134] on button "Create New Widget" at bounding box center [355, 138] width 86 height 17
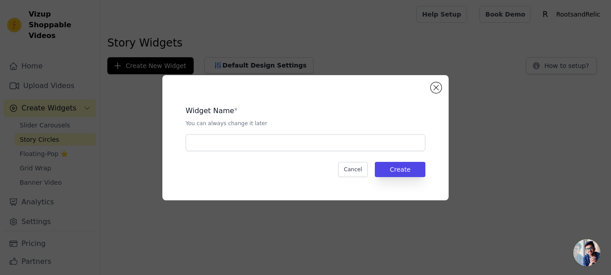
scroll to position [4, 0]
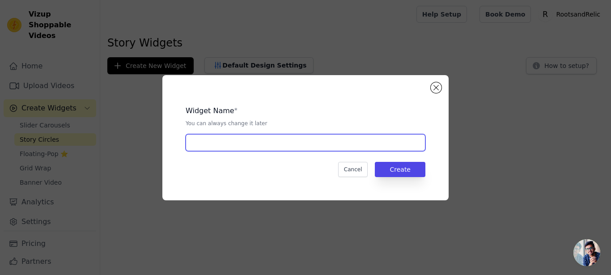
click at [309, 144] on input "text" at bounding box center [306, 142] width 240 height 17
type input "Five"
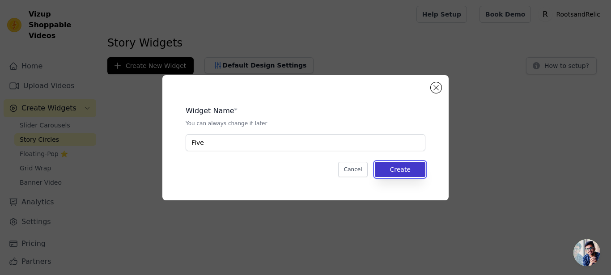
click at [404, 170] on button "Create" at bounding box center [400, 169] width 51 height 15
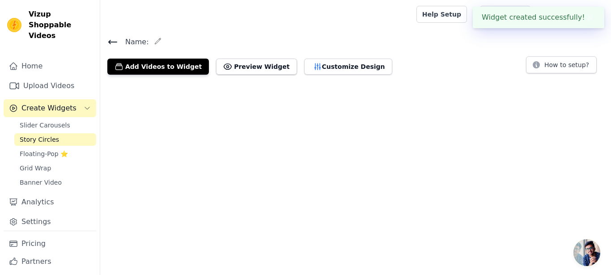
scroll to position [4, 0]
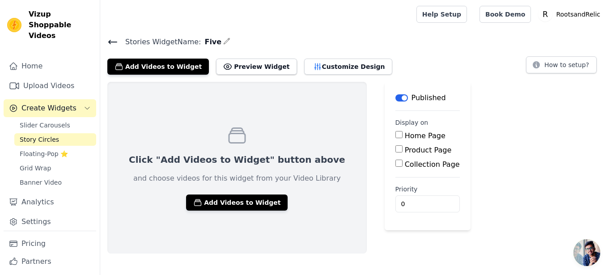
click at [395, 150] on input "Product Page" at bounding box center [398, 148] width 7 height 7
checkbox input "true"
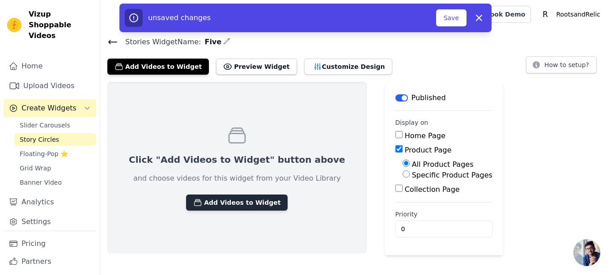
click at [255, 199] on button "Add Videos to Widget" at bounding box center [236, 202] width 101 height 16
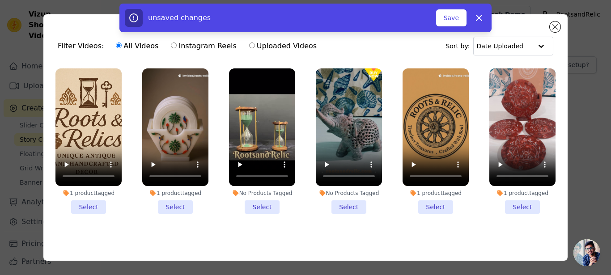
click at [92, 206] on li "1 product tagged Select" at bounding box center [88, 140] width 66 height 145
click at [0, 0] on input "1 product tagged Select" at bounding box center [0, 0] width 0 height 0
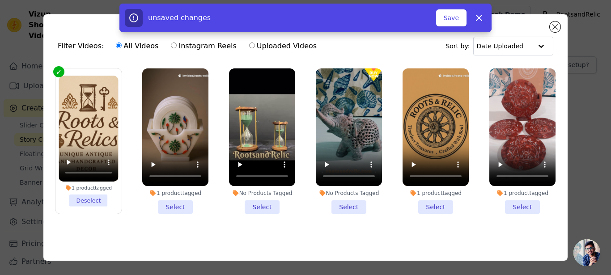
click at [174, 205] on li "1 product tagged Select" at bounding box center [175, 140] width 66 height 145
click at [0, 0] on input "1 product tagged Select" at bounding box center [0, 0] width 0 height 0
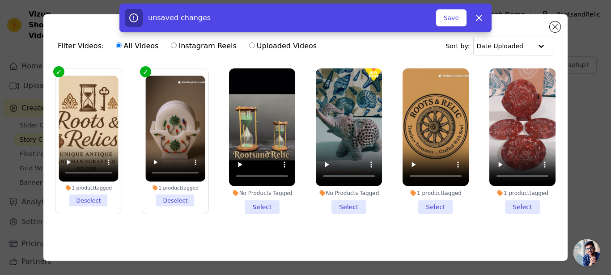
click at [261, 199] on li "No Products Tagged Select" at bounding box center [262, 140] width 66 height 145
click at [0, 0] on input "No Products Tagged Select" at bounding box center [0, 0] width 0 height 0
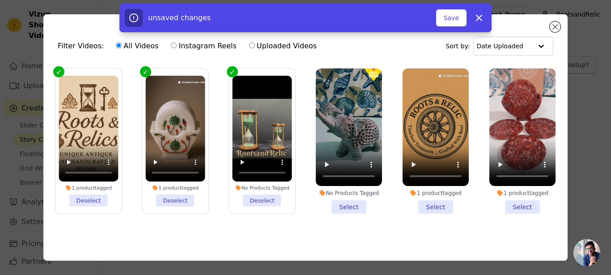
click at [359, 201] on li "No Products Tagged Select" at bounding box center [349, 140] width 66 height 145
click at [0, 0] on input "No Products Tagged Select" at bounding box center [0, 0] width 0 height 0
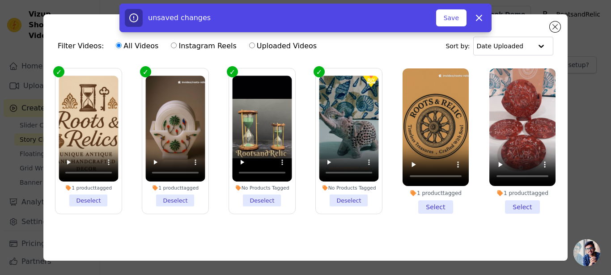
click at [434, 204] on li "1 product tagged Select" at bounding box center [435, 140] width 66 height 145
click at [0, 0] on input "1 product tagged Select" at bounding box center [0, 0] width 0 height 0
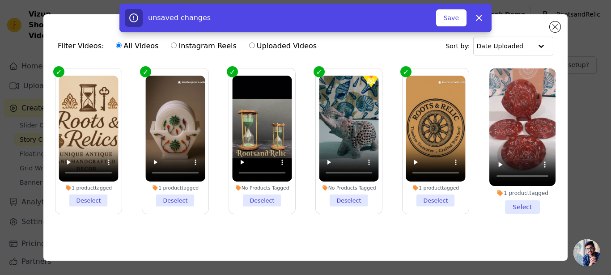
click at [520, 203] on li "1 product tagged Select" at bounding box center [522, 140] width 66 height 145
click at [0, 0] on input "1 product tagged Select" at bounding box center [0, 0] width 0 height 0
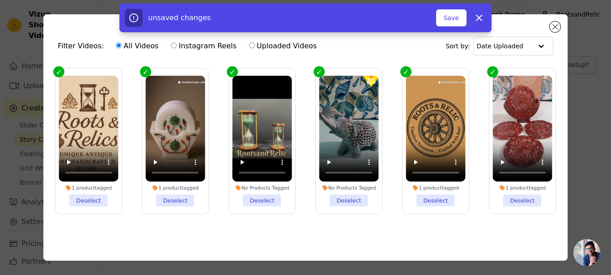
click at [449, 27] on div "unsaved changes Save Dismiss" at bounding box center [305, 18] width 372 height 29
click at [451, 20] on button "Save" at bounding box center [451, 17] width 30 height 17
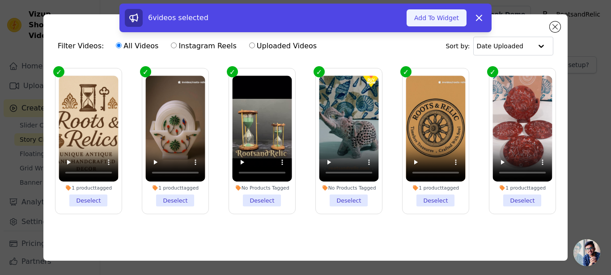
click at [445, 24] on button "Add To Widget" at bounding box center [436, 17] width 60 height 17
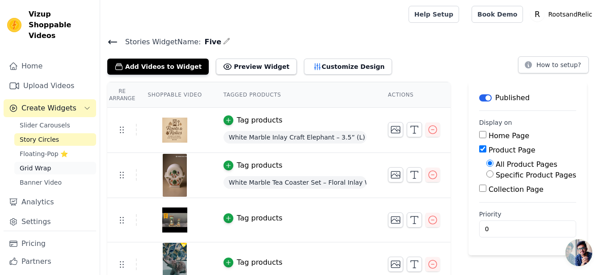
drag, startPoint x: 46, startPoint y: 170, endPoint x: 53, endPoint y: 171, distance: 6.8
click at [47, 170] on span "Grid Wrap" at bounding box center [35, 168] width 31 height 9
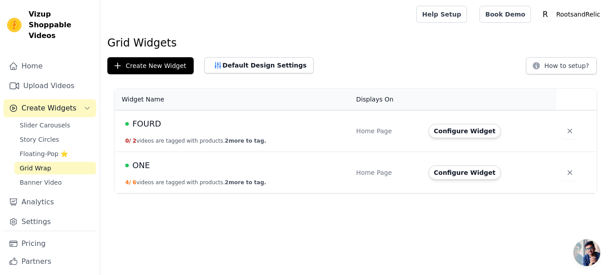
click at [246, 128] on div "FOURD" at bounding box center [235, 124] width 220 height 13
click at [226, 140] on span "2 more to tag." at bounding box center [245, 141] width 41 height 6
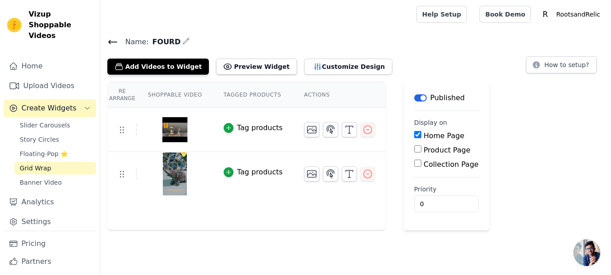
click at [110, 38] on icon at bounding box center [112, 42] width 11 height 11
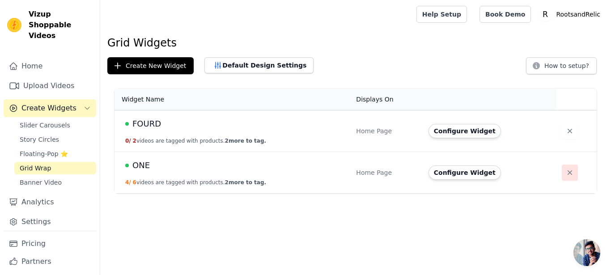
click at [568, 171] on icon "button" at bounding box center [569, 172] width 9 height 9
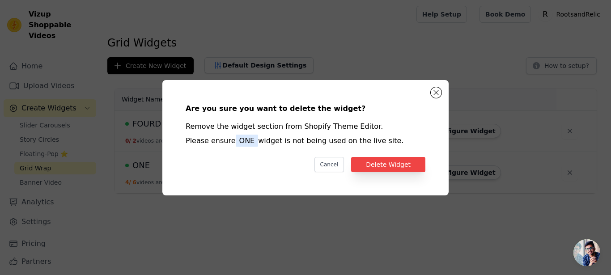
scroll to position [4, 0]
click at [382, 167] on button "Delete Widget" at bounding box center [388, 164] width 74 height 15
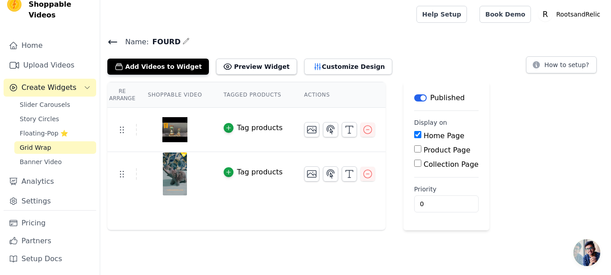
scroll to position [4, 0]
click at [56, 85] on span "Create Widgets" at bounding box center [48, 87] width 55 height 11
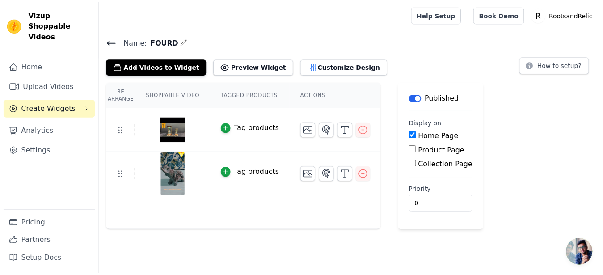
scroll to position [0, 0]
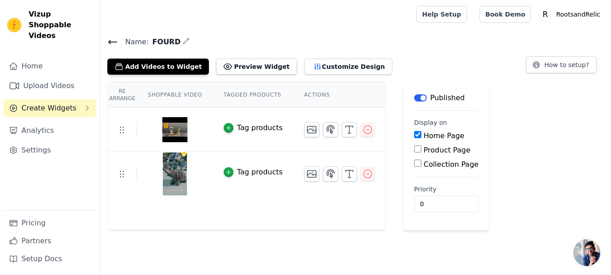
click at [51, 103] on span "Create Widgets" at bounding box center [48, 108] width 55 height 11
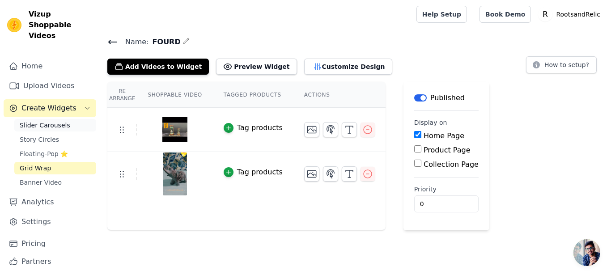
click at [55, 125] on span "Slider Carousels" at bounding box center [45, 125] width 51 height 9
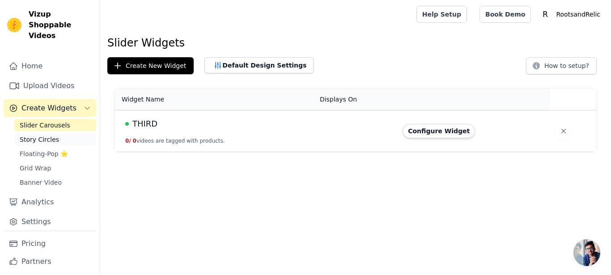
click at [56, 140] on link "Story Circles" at bounding box center [55, 139] width 82 height 13
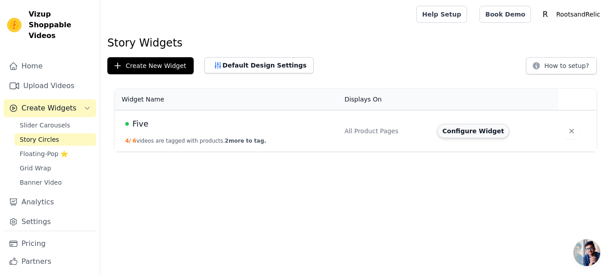
click at [449, 130] on button "Configure Widget" at bounding box center [473, 131] width 72 height 14
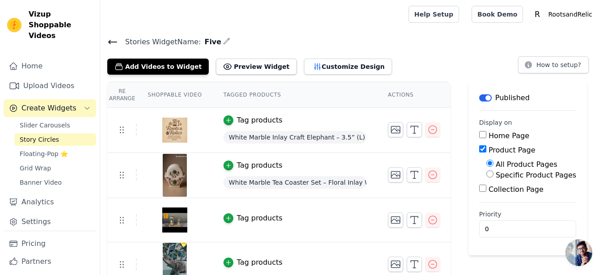
click at [577, 254] on span "Open chat" at bounding box center [579, 252] width 27 height 27
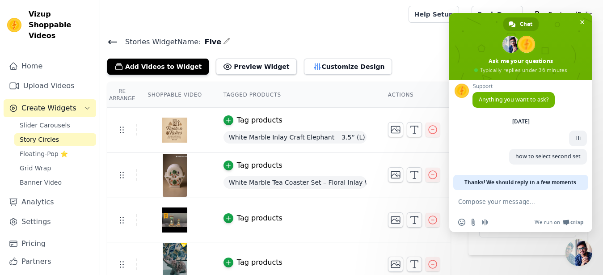
click at [379, 17] on div at bounding box center [252, 14] width 291 height 29
click at [581, 19] on span "Close chat" at bounding box center [582, 21] width 9 height 9
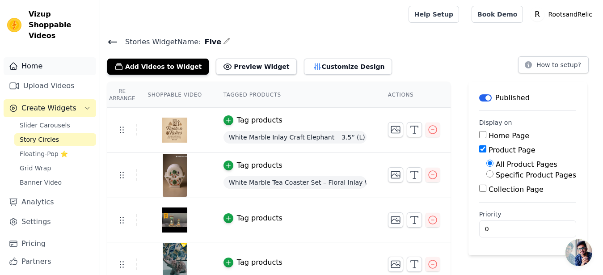
click at [40, 72] on link "Home" at bounding box center [50, 66] width 93 height 18
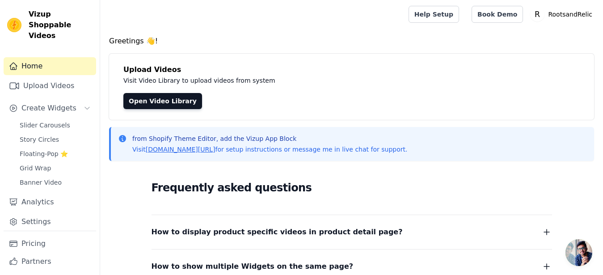
scroll to position [151, 0]
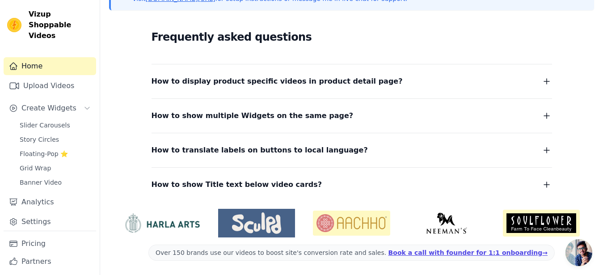
click at [541, 184] on button "How to show Title text below video cards?" at bounding box center [352, 184] width 401 height 13
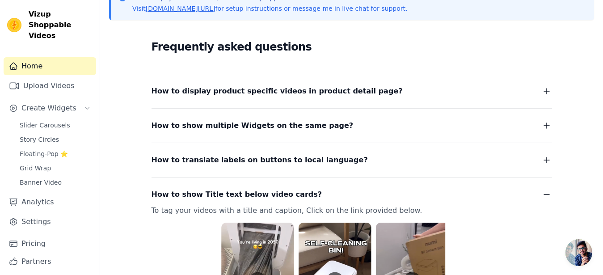
scroll to position [0, 0]
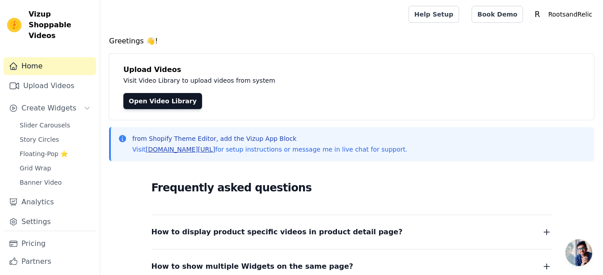
click at [174, 148] on link "[DOMAIN_NAME][URL]" at bounding box center [181, 149] width 70 height 7
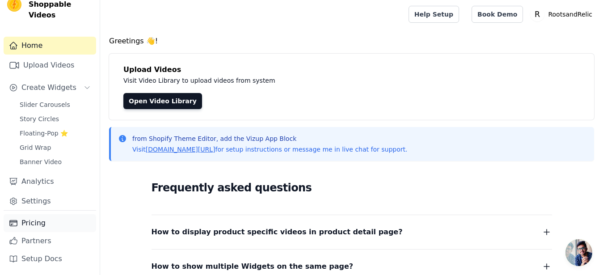
click at [43, 230] on link "Pricing" at bounding box center [50, 223] width 93 height 18
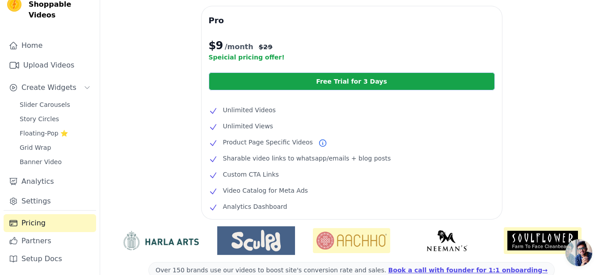
scroll to position [137, 0]
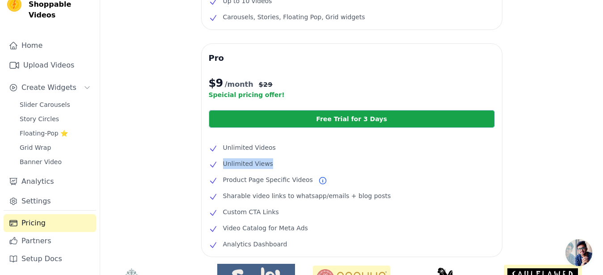
drag, startPoint x: 315, startPoint y: 164, endPoint x: 326, endPoint y: 164, distance: 11.6
click at [326, 164] on li "Unlimited Views" at bounding box center [352, 163] width 286 height 11
drag, startPoint x: 210, startPoint y: 198, endPoint x: 371, endPoint y: 198, distance: 161.0
click at [371, 198] on div "Pro $ 9 /month $ 29 Speicial pricing offer! Free Trial for 3 Days Unlimited Vid…" at bounding box center [352, 150] width 300 height 213
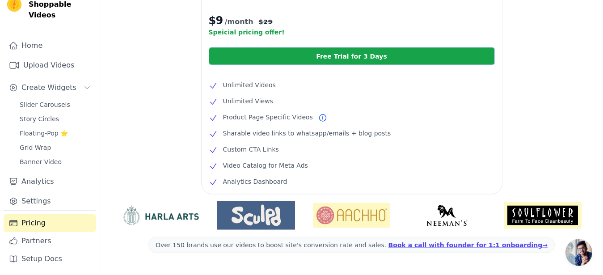
scroll to position [228, 0]
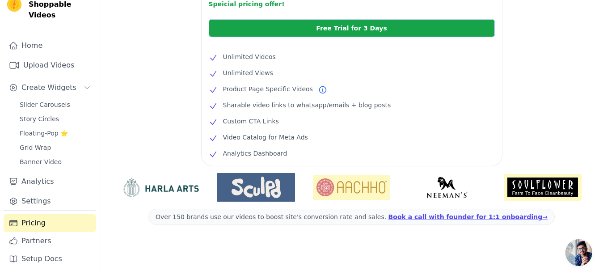
drag, startPoint x: 207, startPoint y: 154, endPoint x: 330, endPoint y: 154, distance: 123.0
click at [330, 154] on div "Pro $ 9 /month $ 29 Speicial pricing offer! Free Trial for 3 Days Unlimited Vid…" at bounding box center [352, 59] width 300 height 213
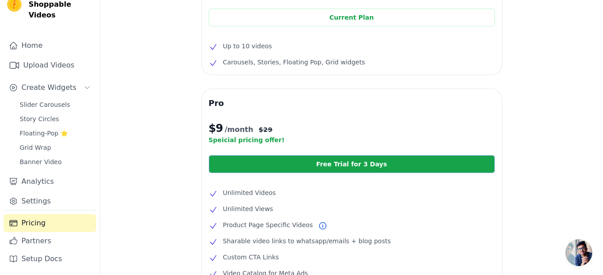
scroll to position [0, 0]
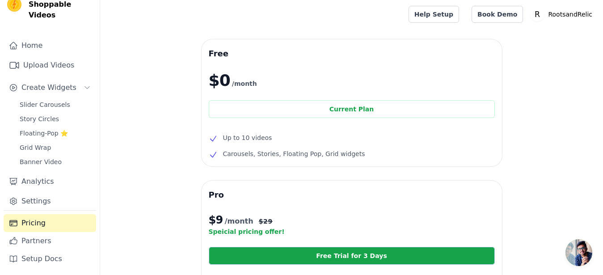
drag, startPoint x: 208, startPoint y: 140, endPoint x: 278, endPoint y: 134, distance: 70.1
click at [277, 133] on div "Free $0 /month Current Plan Up to 10 videos Carousels, Stories, Floating Pop, G…" at bounding box center [352, 102] width 300 height 127
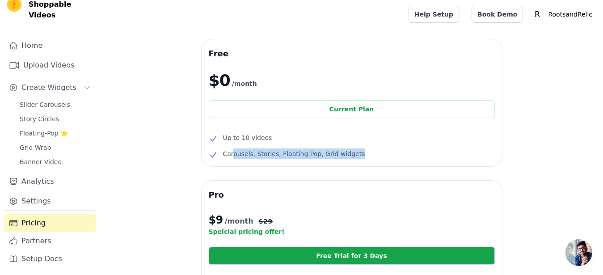
drag, startPoint x: 233, startPoint y: 152, endPoint x: 357, endPoint y: 153, distance: 124.3
click at [357, 153] on li "Carousels, Stories, Floating Pop, Grid widgets" at bounding box center [352, 153] width 286 height 11
click at [266, 156] on span "Carousels, Stories, Floating Pop, Grid widgets" at bounding box center [294, 153] width 142 height 11
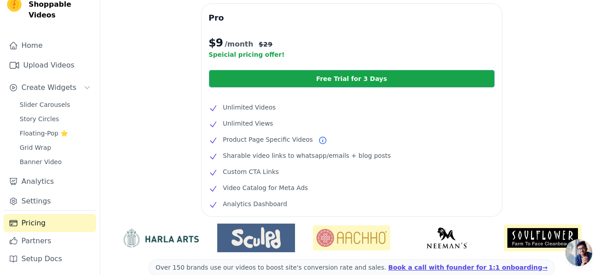
scroll to position [182, 0]
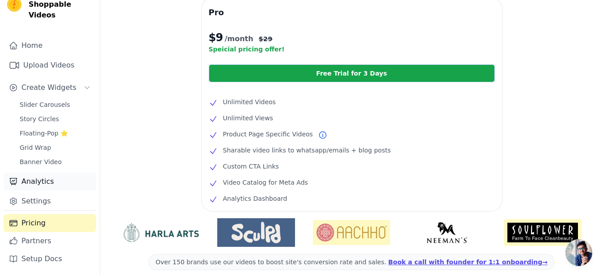
click at [46, 182] on link "Analytics" at bounding box center [50, 182] width 93 height 18
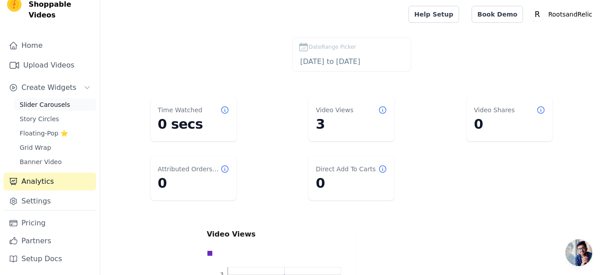
click at [42, 99] on link "Slider Carousels" at bounding box center [55, 104] width 82 height 13
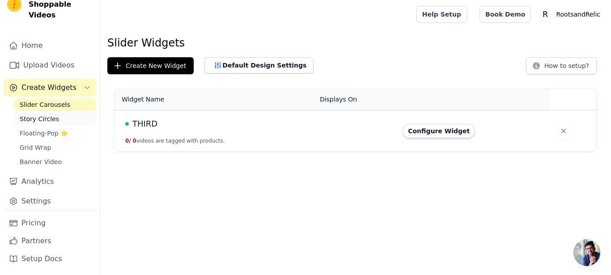
click at [45, 123] on link "Story Circles" at bounding box center [55, 119] width 82 height 13
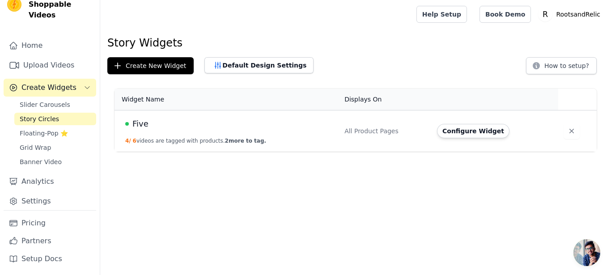
click at [208, 130] on div "Five" at bounding box center [229, 124] width 208 height 13
click at [459, 133] on button "Configure Widget" at bounding box center [473, 131] width 72 height 14
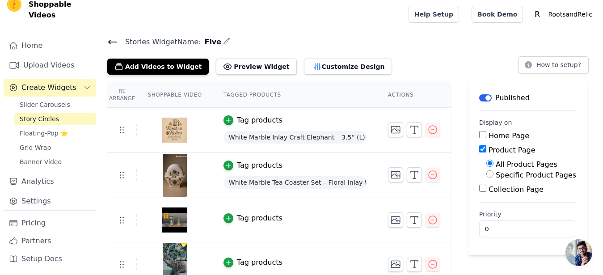
click at [479, 134] on input "Home Page" at bounding box center [482, 134] width 7 height 7
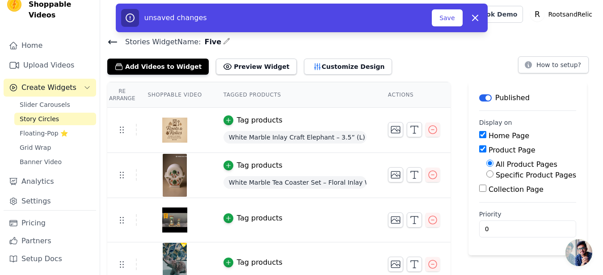
click at [479, 134] on input "Home Page" at bounding box center [482, 134] width 7 height 7
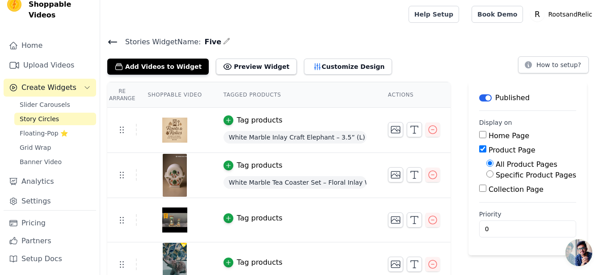
click at [479, 134] on input "Home Page" at bounding box center [482, 134] width 7 height 7
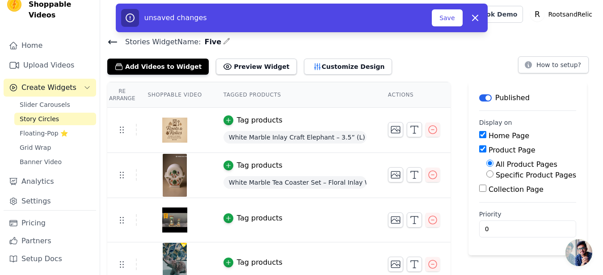
click at [479, 134] on input "Home Page" at bounding box center [482, 134] width 7 height 7
checkbox input "false"
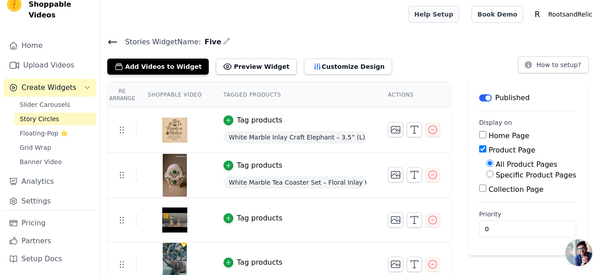
click at [459, 13] on link "Help Setup" at bounding box center [434, 14] width 51 height 17
click at [30, 118] on span "Story Circles" at bounding box center [39, 118] width 39 height 9
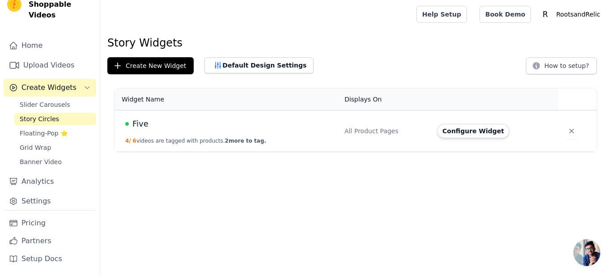
click at [249, 125] on div "Five" at bounding box center [229, 124] width 208 height 13
click at [481, 131] on button "Configure Widget" at bounding box center [473, 131] width 72 height 14
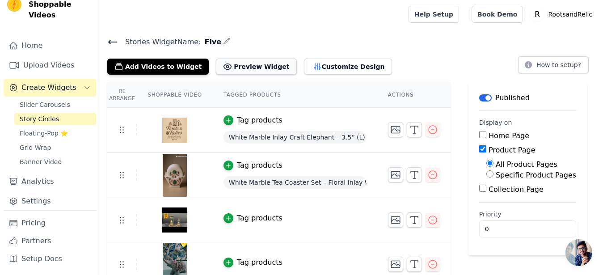
click at [247, 61] on button "Preview Widget" at bounding box center [256, 67] width 80 height 16
click at [348, 71] on button "Customize Design" at bounding box center [348, 67] width 88 height 16
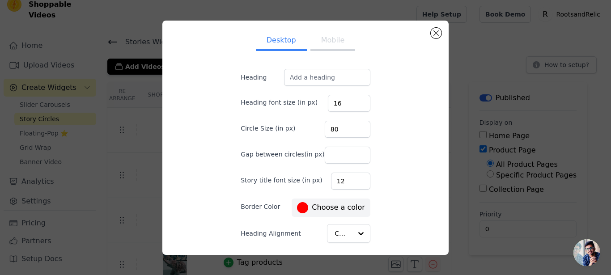
scroll to position [51, 0]
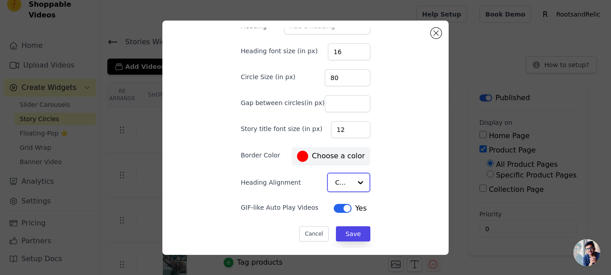
click at [351, 181] on div at bounding box center [360, 182] width 18 height 18
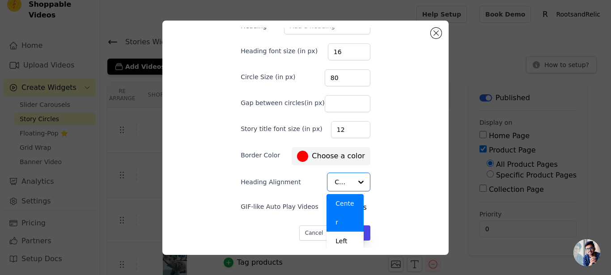
click at [382, 182] on div "Desktop Mobile Heading Heading font size (in px) 16 Circle Size (in px) 80 Gap …" at bounding box center [305, 138] width 272 height 220
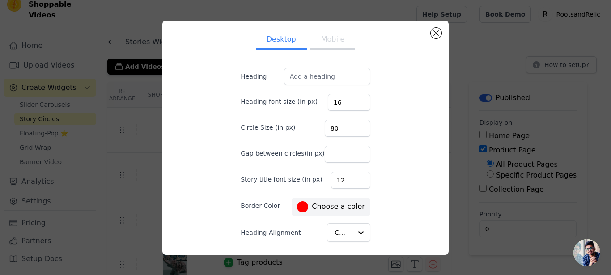
scroll to position [0, 0]
click at [317, 40] on button "Mobile" at bounding box center [332, 41] width 45 height 20
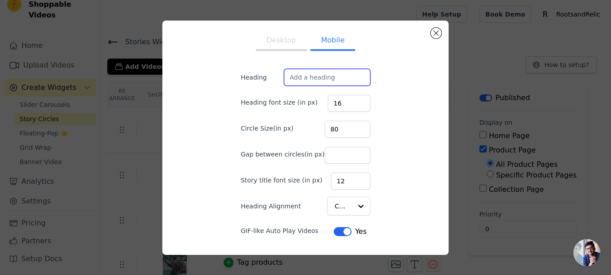
click at [302, 79] on input "Heading" at bounding box center [327, 77] width 86 height 17
click at [277, 27] on div "Desktop Mobile Heading Heading font size (in px) 16 Circle Size(in px) 80 Gap b…" at bounding box center [305, 138] width 286 height 234
click at [278, 38] on button "Desktop" at bounding box center [281, 41] width 51 height 20
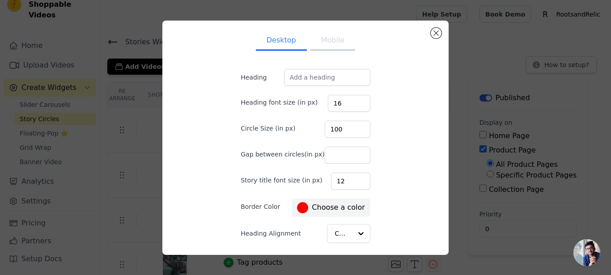
click at [349, 127] on input "100" at bounding box center [348, 129] width 46 height 17
click at [349, 127] on input "101" at bounding box center [348, 129] width 46 height 17
click at [349, 127] on input "102" at bounding box center [348, 129] width 46 height 17
click at [349, 127] on input "103" at bounding box center [348, 129] width 46 height 17
click at [349, 127] on input "104" at bounding box center [348, 129] width 46 height 17
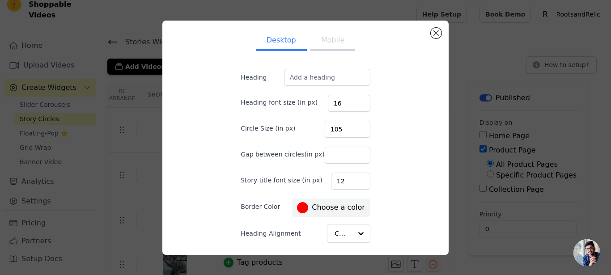
click at [349, 127] on input "105" at bounding box center [348, 129] width 46 height 17
click at [337, 127] on input "105" at bounding box center [348, 129] width 46 height 17
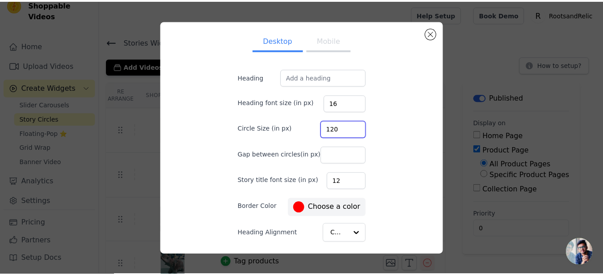
scroll to position [51, 0]
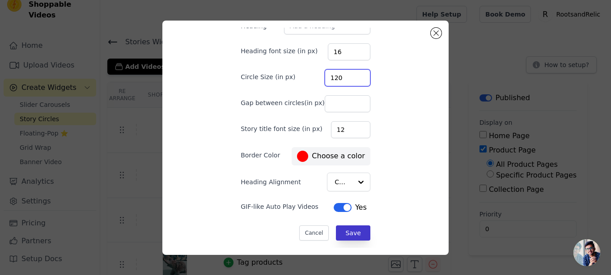
type input "120"
click at [342, 234] on button "Save" at bounding box center [353, 232] width 34 height 15
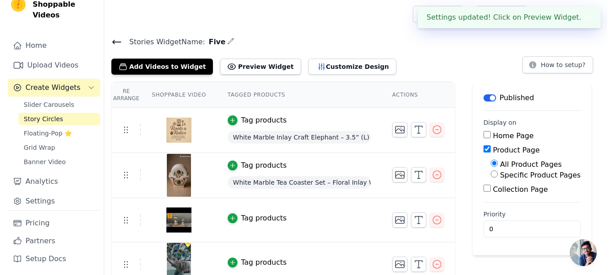
scroll to position [4, 0]
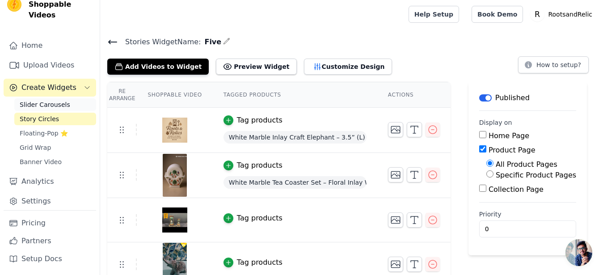
click at [59, 103] on span "Slider Carousels" at bounding box center [45, 104] width 51 height 9
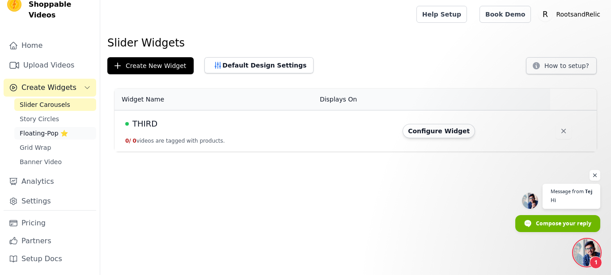
click at [47, 134] on span "Floating-Pop ⭐" at bounding box center [44, 133] width 48 height 9
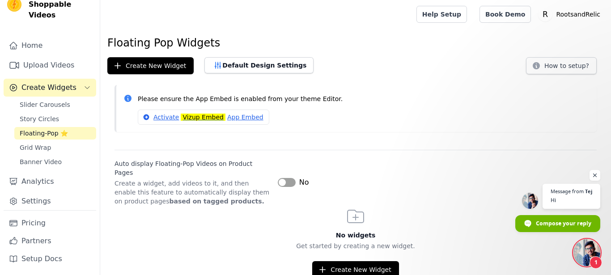
click at [583, 252] on span "Open chat" at bounding box center [586, 252] width 27 height 27
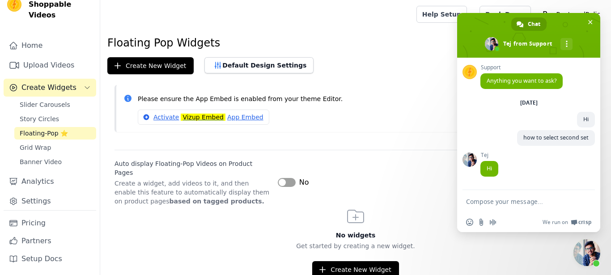
click at [492, 201] on textarea "Compose your message..." at bounding box center [519, 202] width 106 height 8
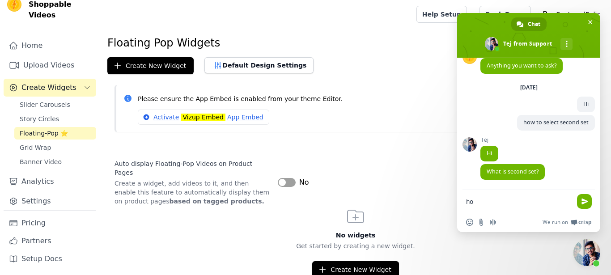
type textarea "h"
type textarea "wanted to set second crousel on home page"
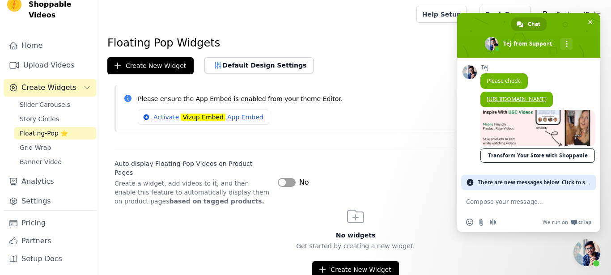
scroll to position [168, 0]
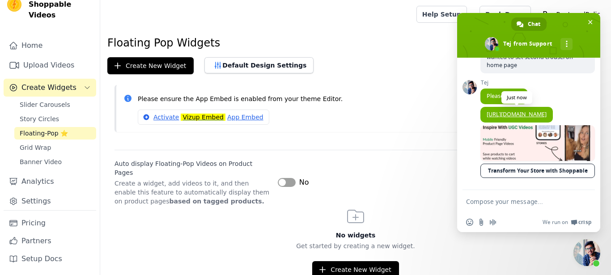
click at [517, 107] on span "[URL][DOMAIN_NAME]" at bounding box center [516, 115] width 72 height 16
click at [518, 110] on link "[URL][DOMAIN_NAME]" at bounding box center [516, 114] width 60 height 8
click at [509, 205] on textarea "Compose your message..." at bounding box center [519, 202] width 106 height 8
click at [505, 203] on textarea "Compose your message..." at bounding box center [519, 202] width 106 height 8
type textarea "ok"
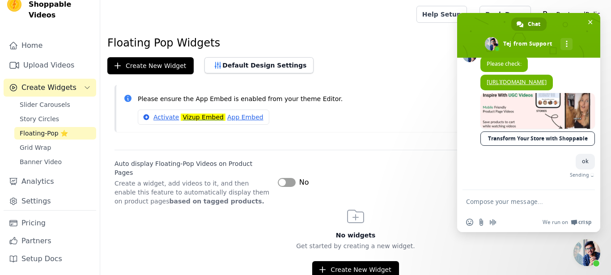
scroll to position [190, 0]
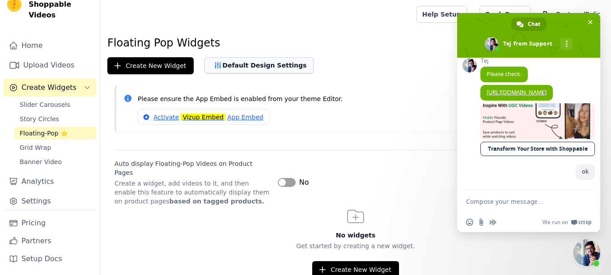
click at [261, 67] on button "Default Design Settings" at bounding box center [258, 65] width 109 height 16
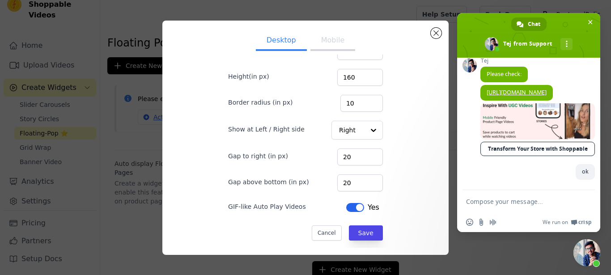
scroll to position [0, 0]
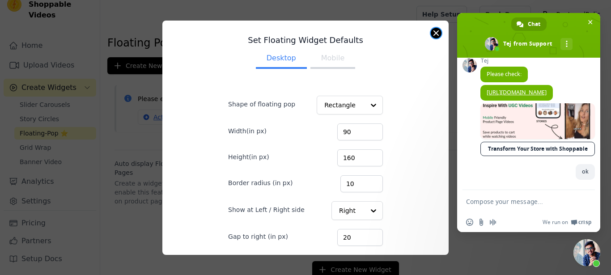
click at [437, 34] on button "Close modal" at bounding box center [436, 33] width 11 height 11
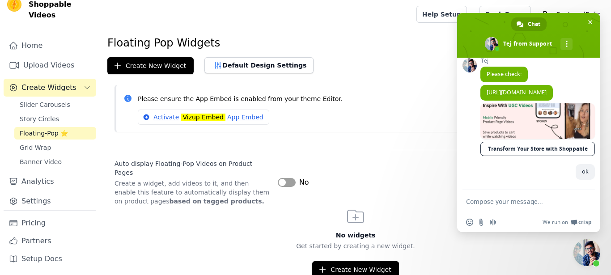
scroll to position [190, 0]
click at [497, 207] on form at bounding box center [519, 202] width 106 height 24
click at [504, 206] on form at bounding box center [519, 202] width 106 height 24
click at [509, 205] on textarea "Compose your message..." at bounding box center [519, 202] width 106 height 8
type textarea "in stories form"
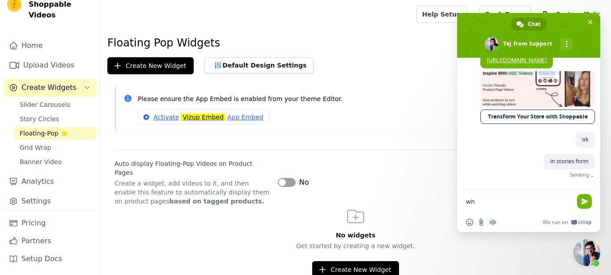
scroll to position [208, 0]
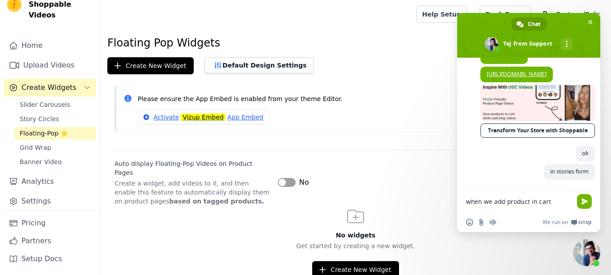
type textarea "when we add product in cart"
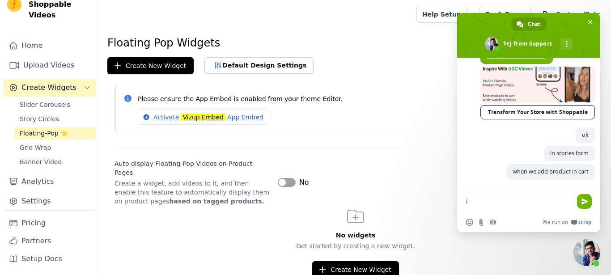
scroll to position [226, 0]
type textarea "it automatically goes to cart"
click at [554, 201] on textarea "it automatically goes to cart" at bounding box center [519, 202] width 106 height 8
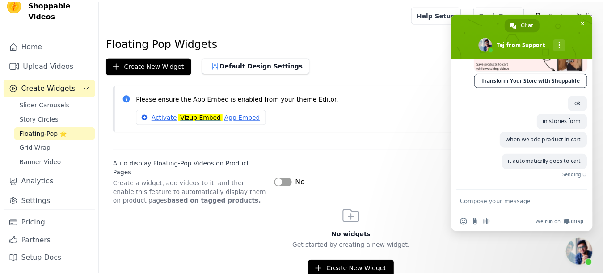
scroll to position [245, 0]
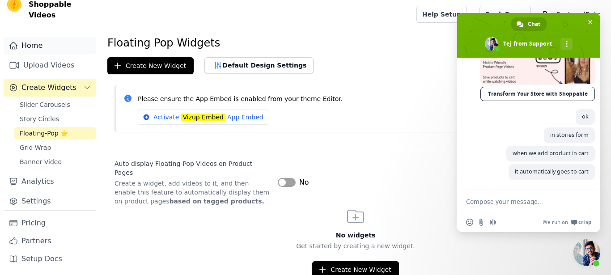
click at [40, 47] on link "Home" at bounding box center [50, 46] width 93 height 18
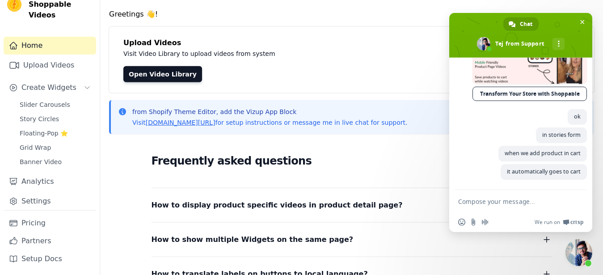
scroll to position [46, 0]
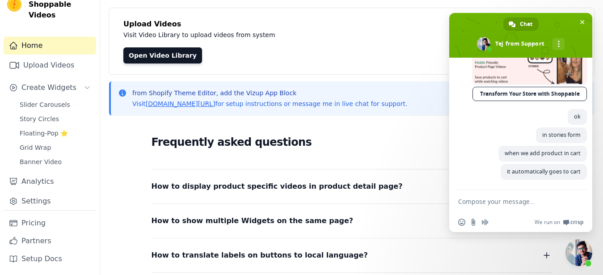
click at [495, 199] on textarea "Compose your message..." at bounding box center [511, 202] width 106 height 8
click at [498, 199] on textarea "Compose your message..." at bounding box center [511, 202] width 106 height 8
type textarea "there?"
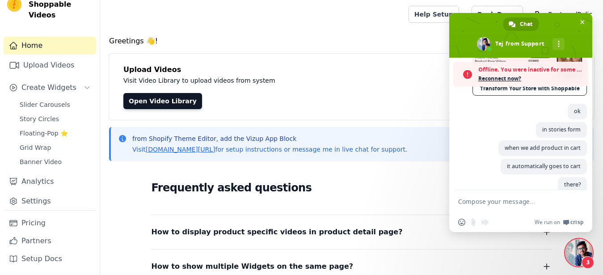
scroll to position [294, 0]
